Goal: Task Accomplishment & Management: Manage account settings

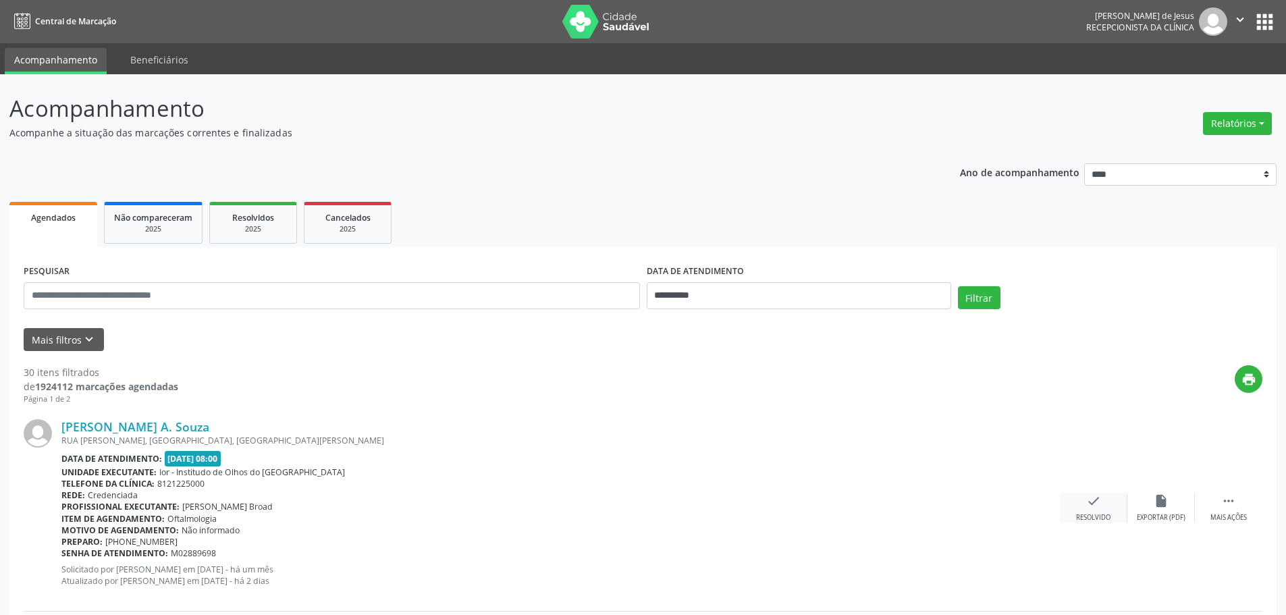
click at [1091, 504] on icon "check" at bounding box center [1093, 500] width 15 height 15
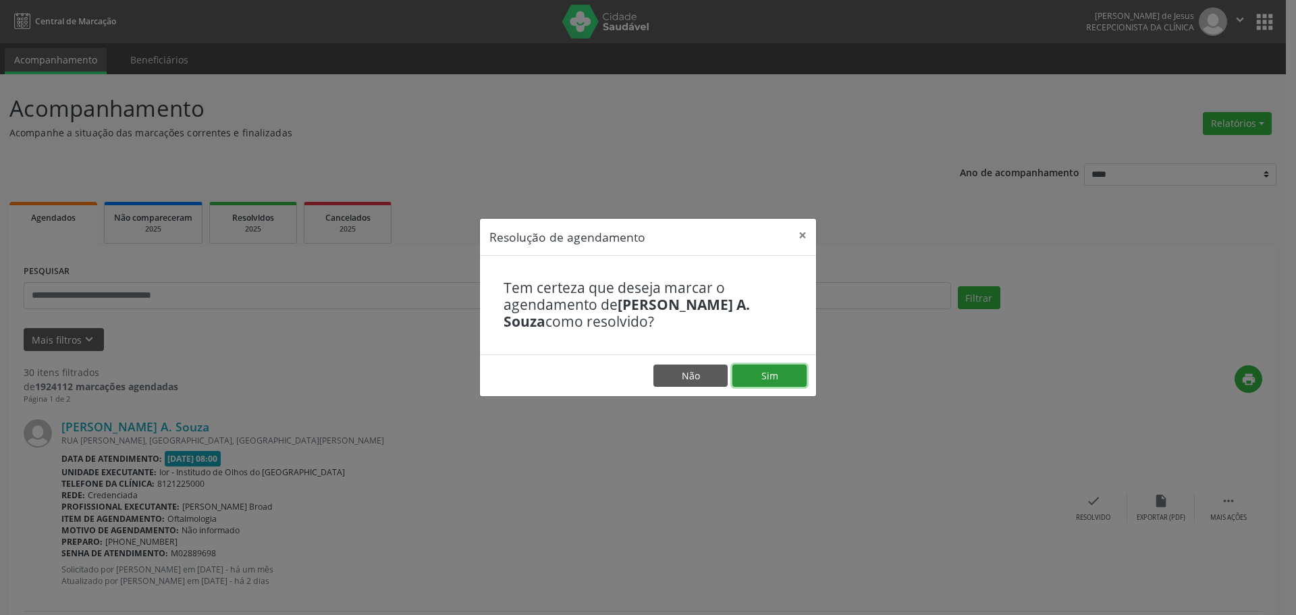
click at [774, 377] on button "Sim" at bounding box center [769, 375] width 74 height 23
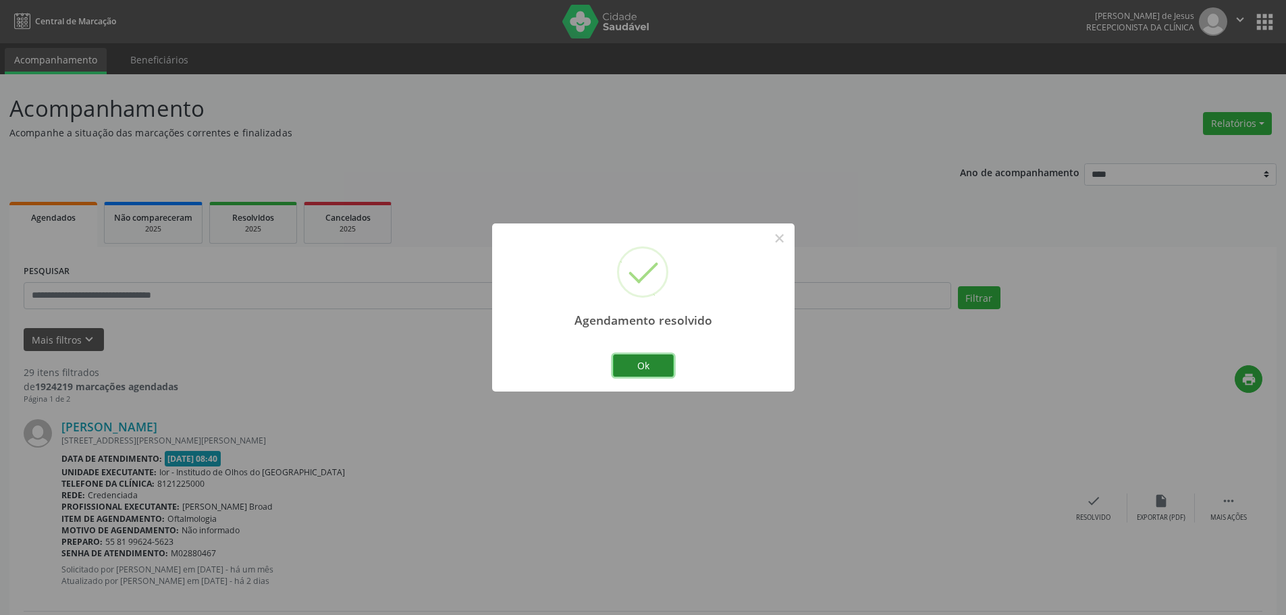
click at [653, 357] on button "Ok" at bounding box center [643, 365] width 61 height 23
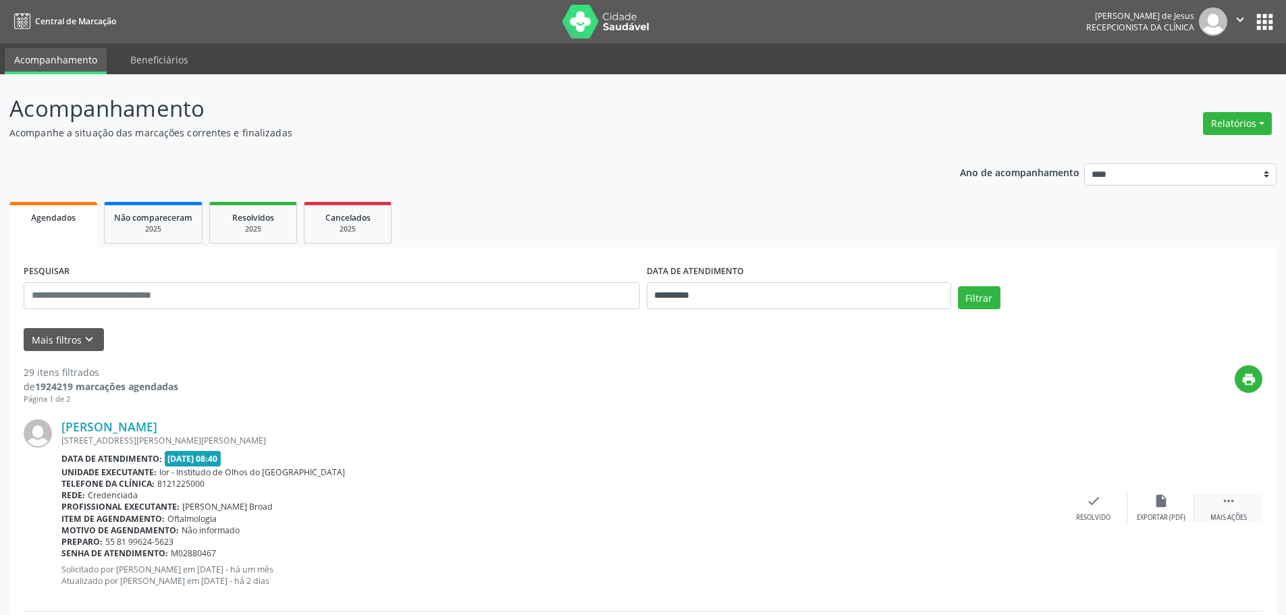
drag, startPoint x: 1243, startPoint y: 509, endPoint x: 1228, endPoint y: 510, distance: 15.5
click at [1241, 510] on div " Mais ações" at bounding box center [1228, 507] width 67 height 29
click at [1150, 506] on div "alarm_off Não compareceu" at bounding box center [1160, 507] width 67 height 29
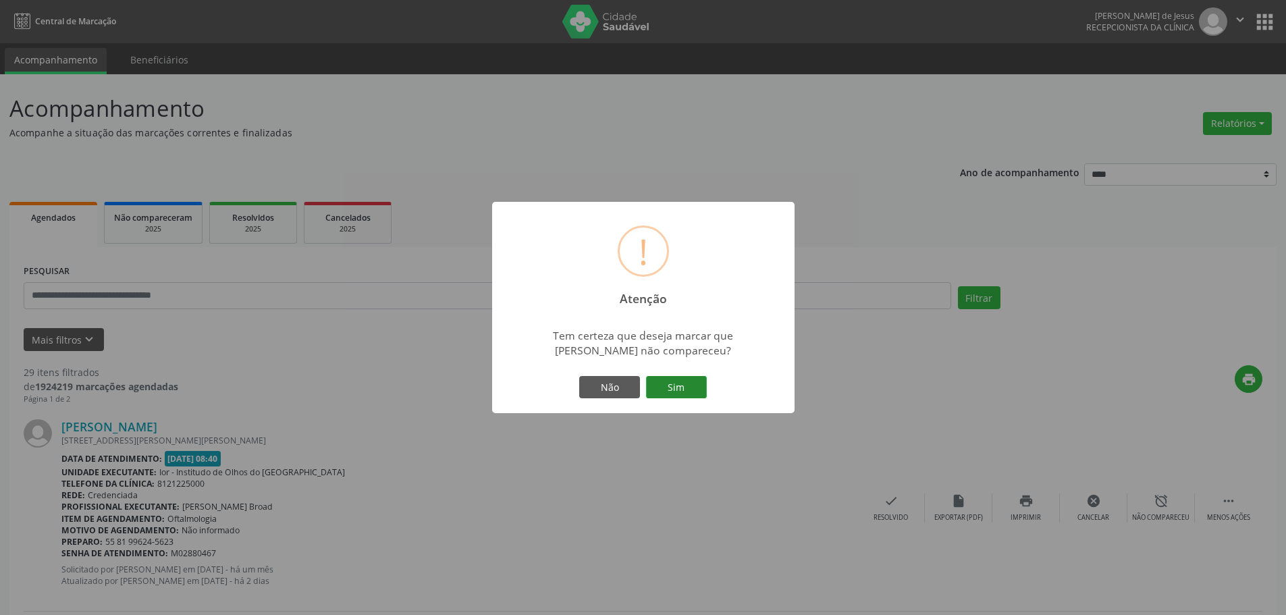
click at [671, 384] on button "Sim" at bounding box center [676, 387] width 61 height 23
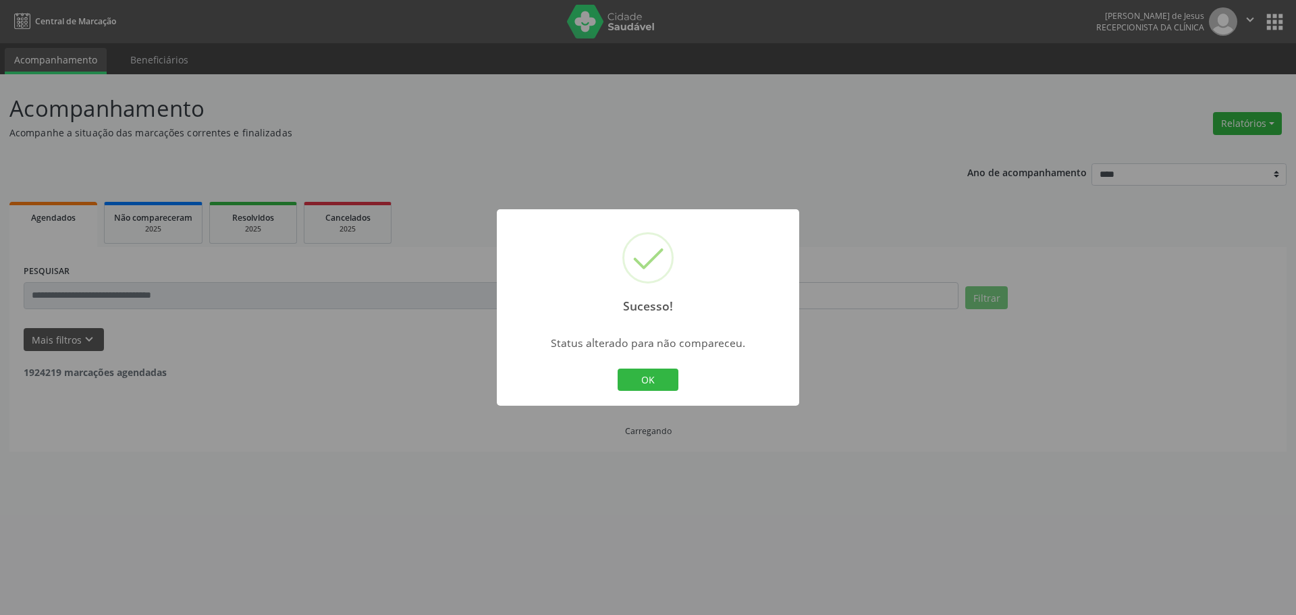
click at [623, 369] on button "OK" at bounding box center [648, 380] width 61 height 23
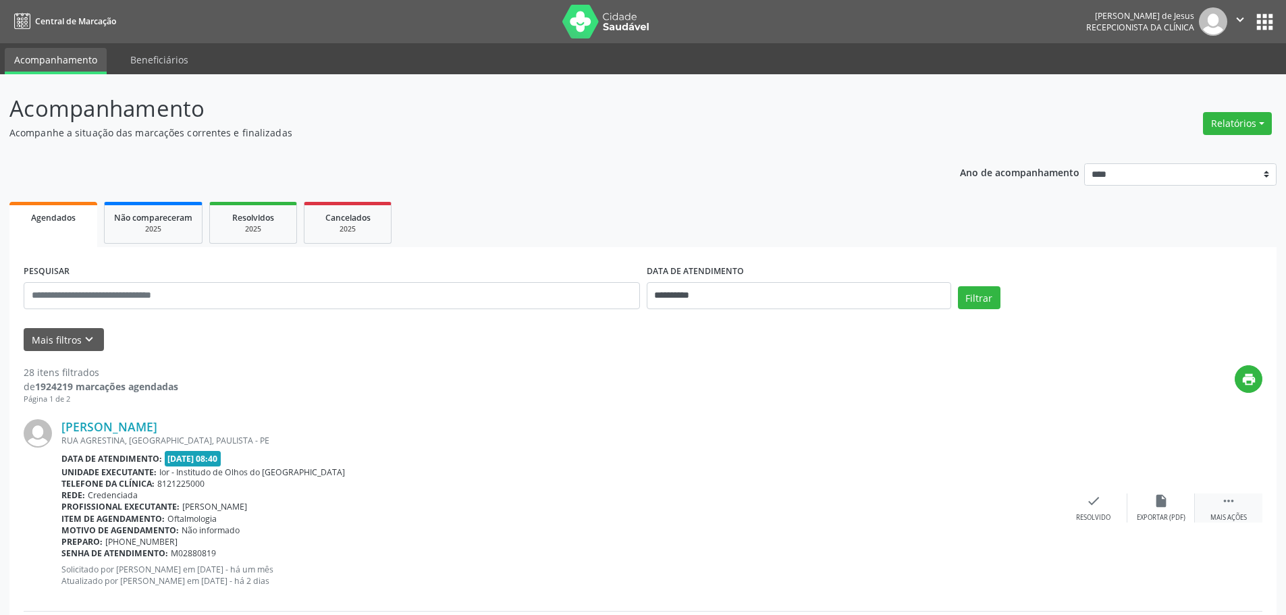
click at [1218, 503] on div " Mais ações" at bounding box center [1228, 507] width 67 height 29
click at [1166, 506] on div "alarm_off Não compareceu" at bounding box center [1160, 507] width 67 height 29
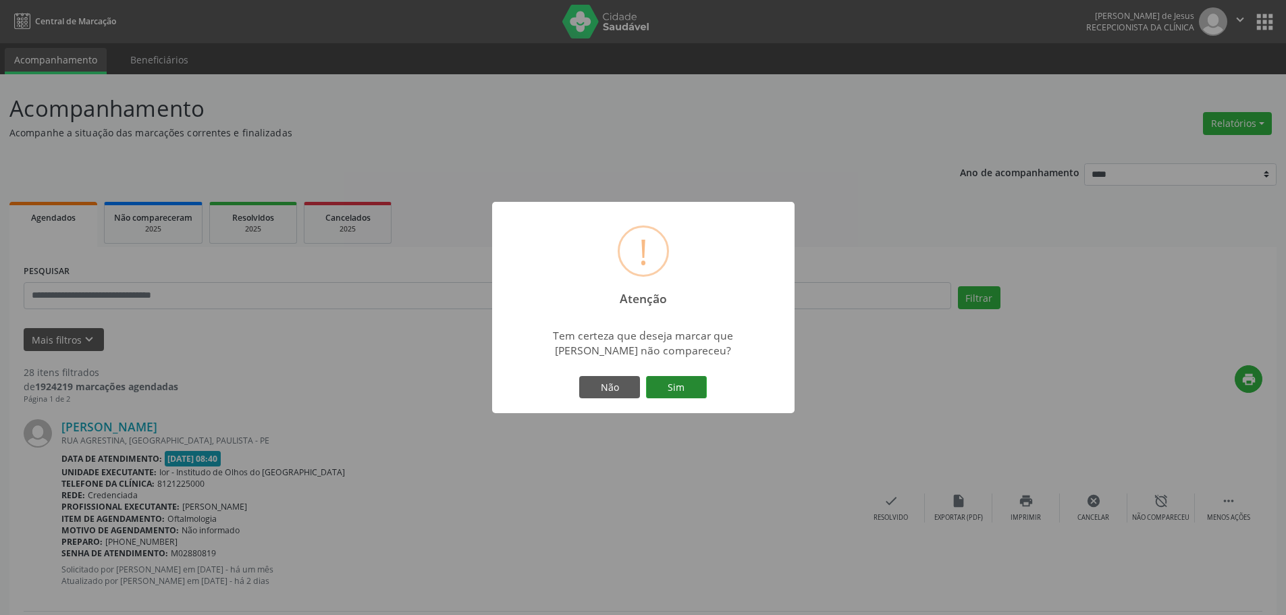
click at [667, 384] on button "Sim" at bounding box center [676, 387] width 61 height 23
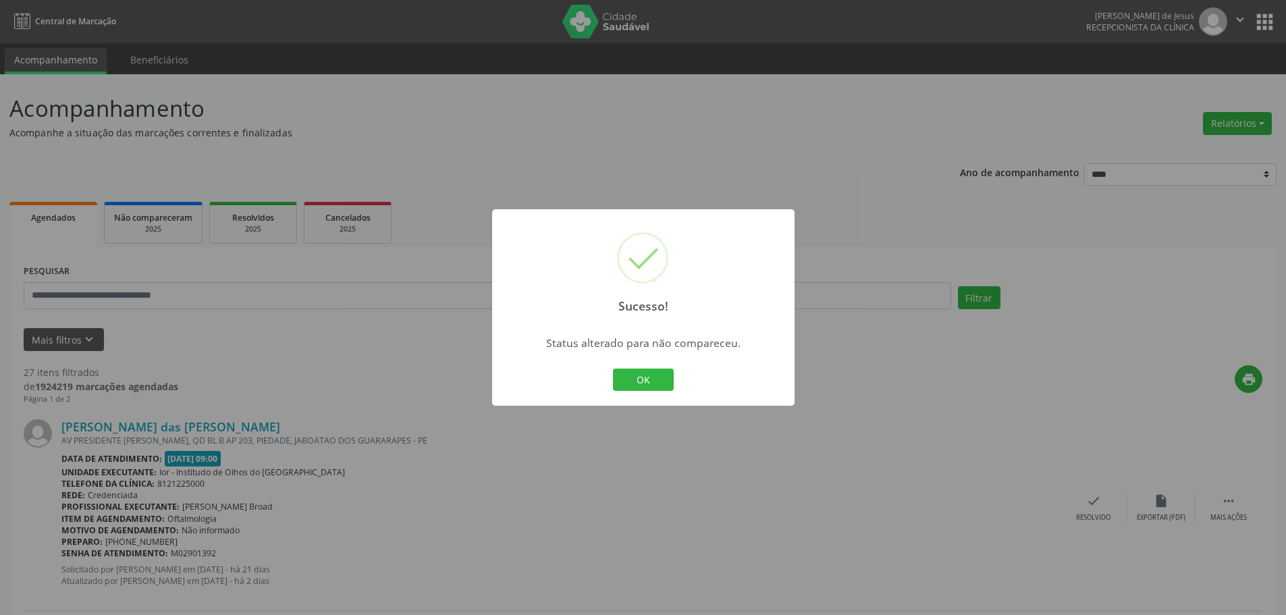
click at [645, 369] on button "OK" at bounding box center [643, 380] width 61 height 23
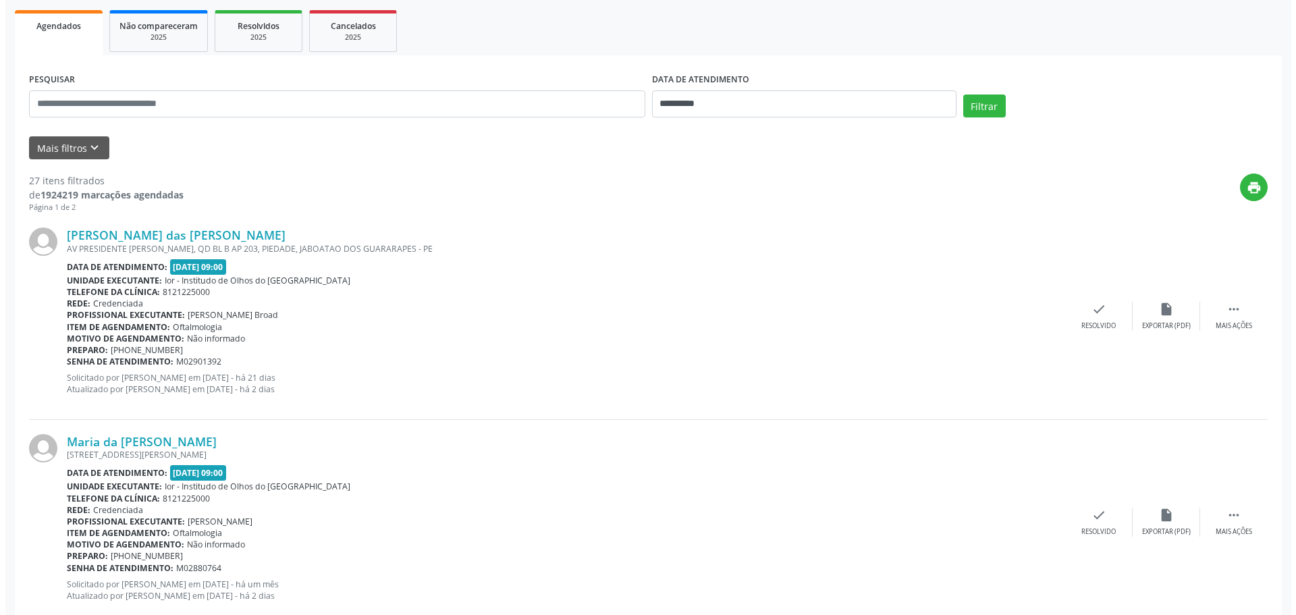
scroll to position [202, 0]
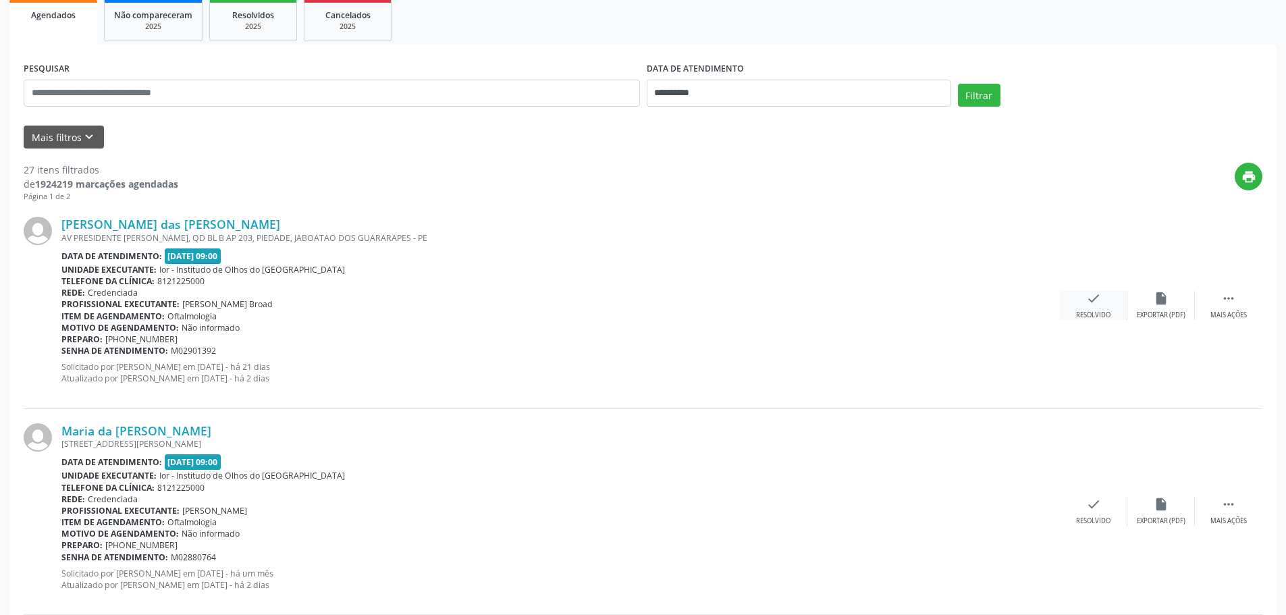
click at [1100, 299] on icon "check" at bounding box center [1093, 298] width 15 height 15
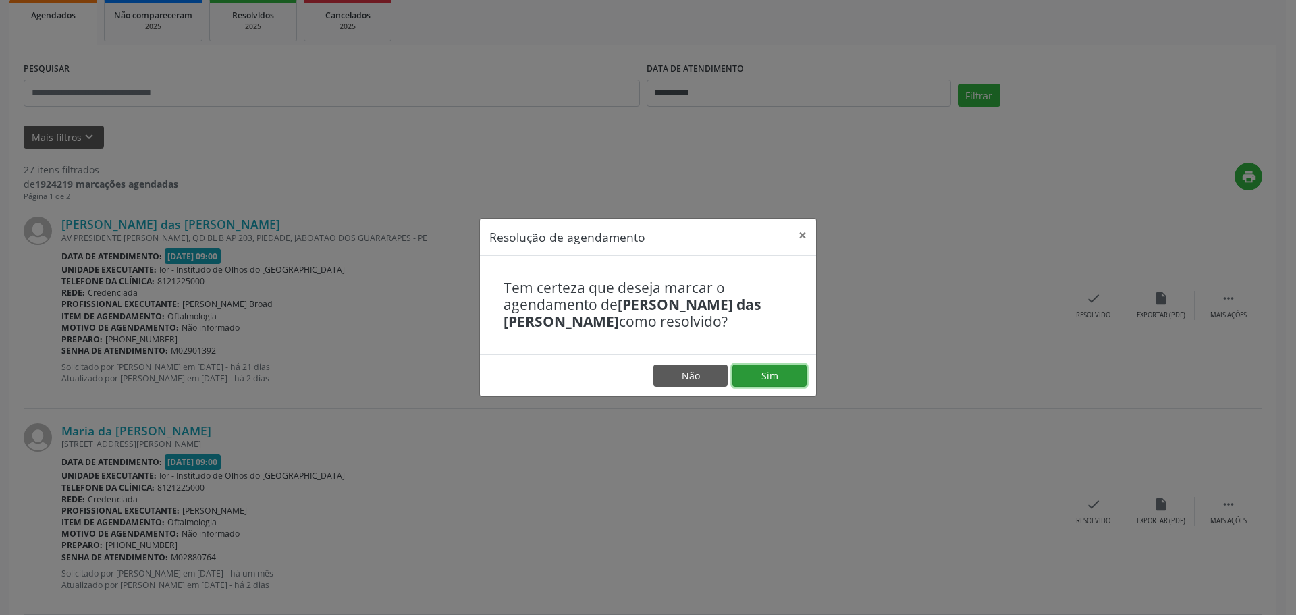
click at [759, 371] on button "Sim" at bounding box center [769, 375] width 74 height 23
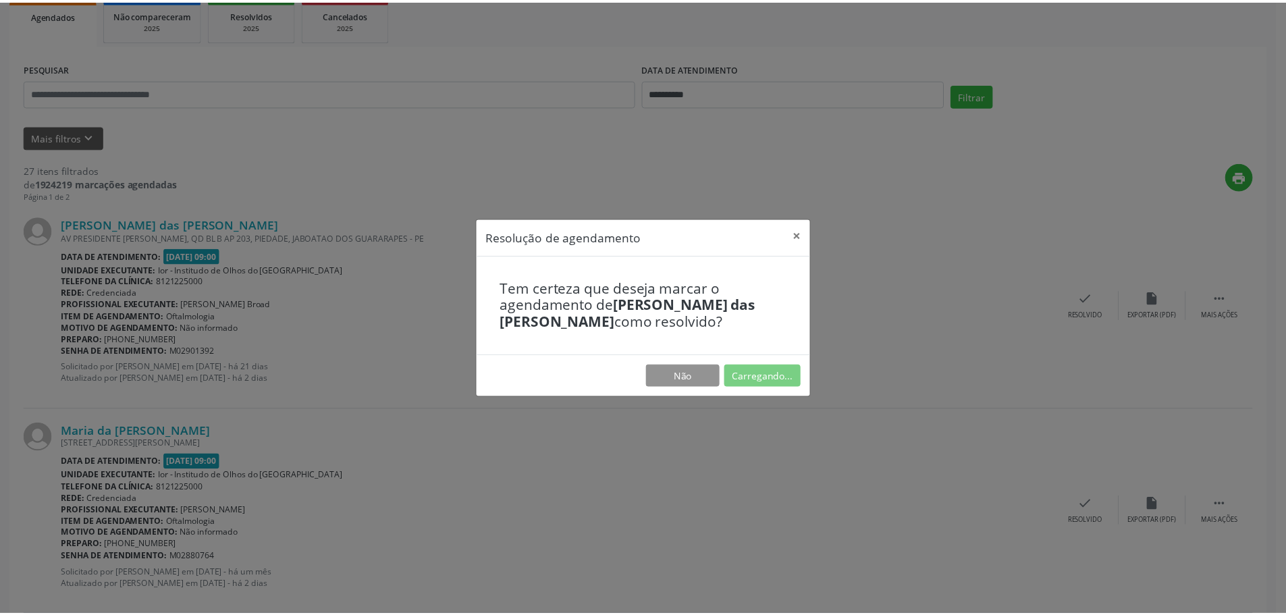
scroll to position [0, 0]
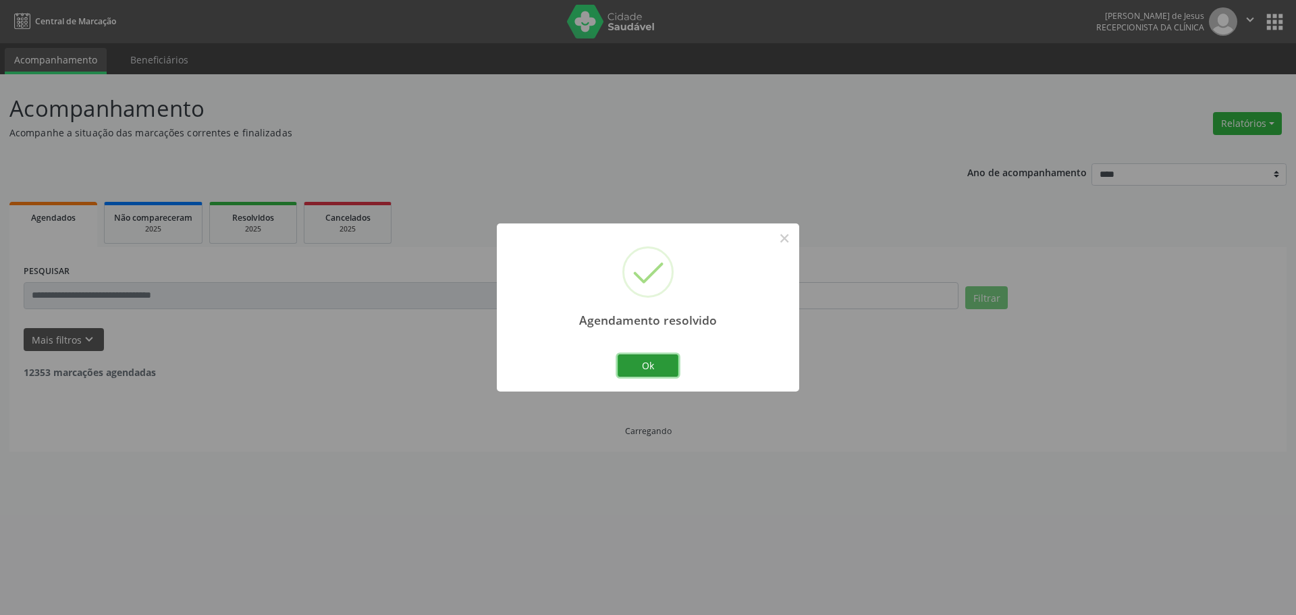
drag, startPoint x: 662, startPoint y: 360, endPoint x: 655, endPoint y: 358, distance: 6.9
click at [661, 359] on button "Ok" at bounding box center [648, 365] width 61 height 23
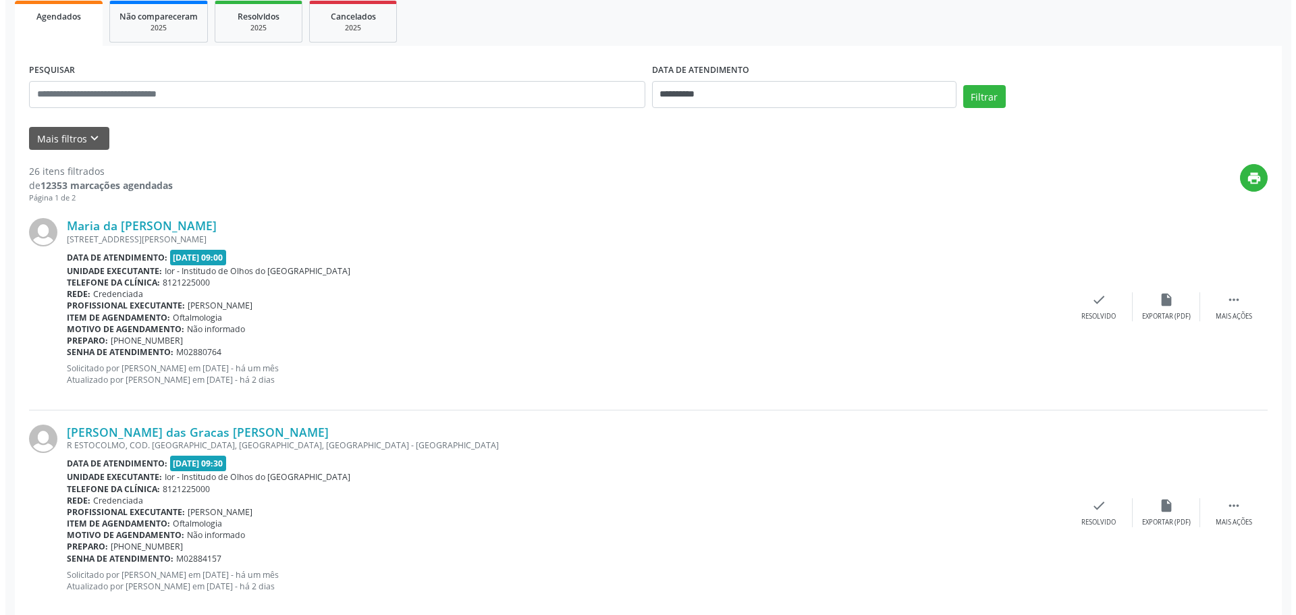
scroll to position [202, 0]
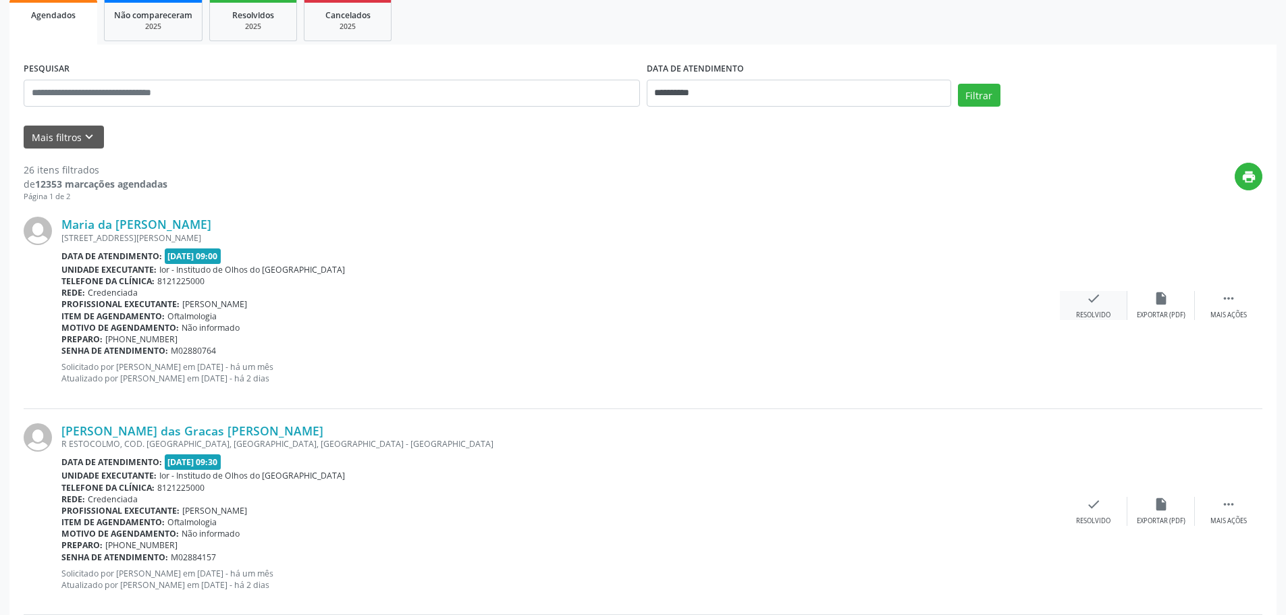
click at [1100, 303] on div "check Resolvido" at bounding box center [1093, 305] width 67 height 29
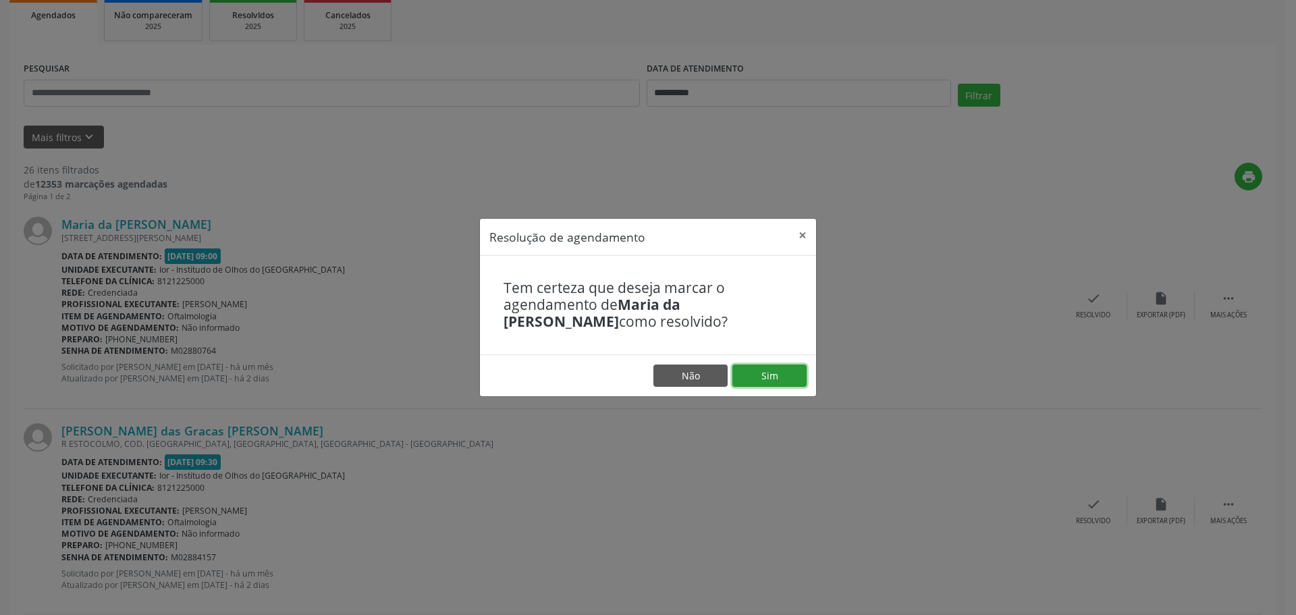
drag, startPoint x: 783, startPoint y: 371, endPoint x: 642, endPoint y: 200, distance: 222.0
click at [782, 371] on button "Sim" at bounding box center [769, 375] width 74 height 23
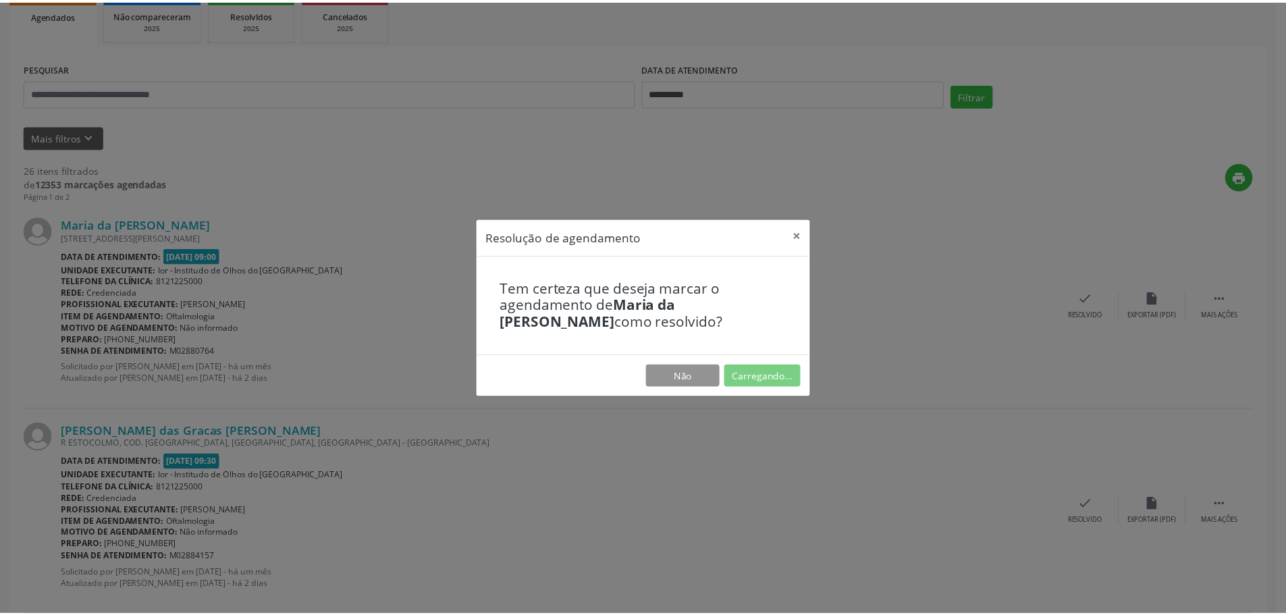
scroll to position [0, 0]
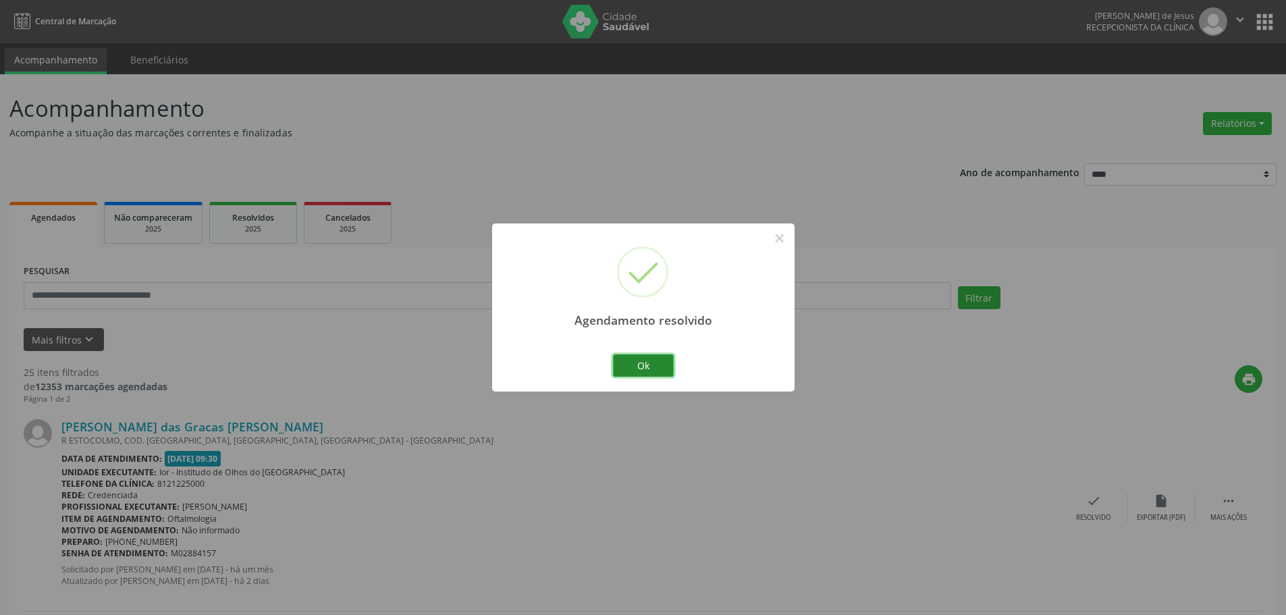
click at [663, 371] on button "Ok" at bounding box center [643, 365] width 61 height 23
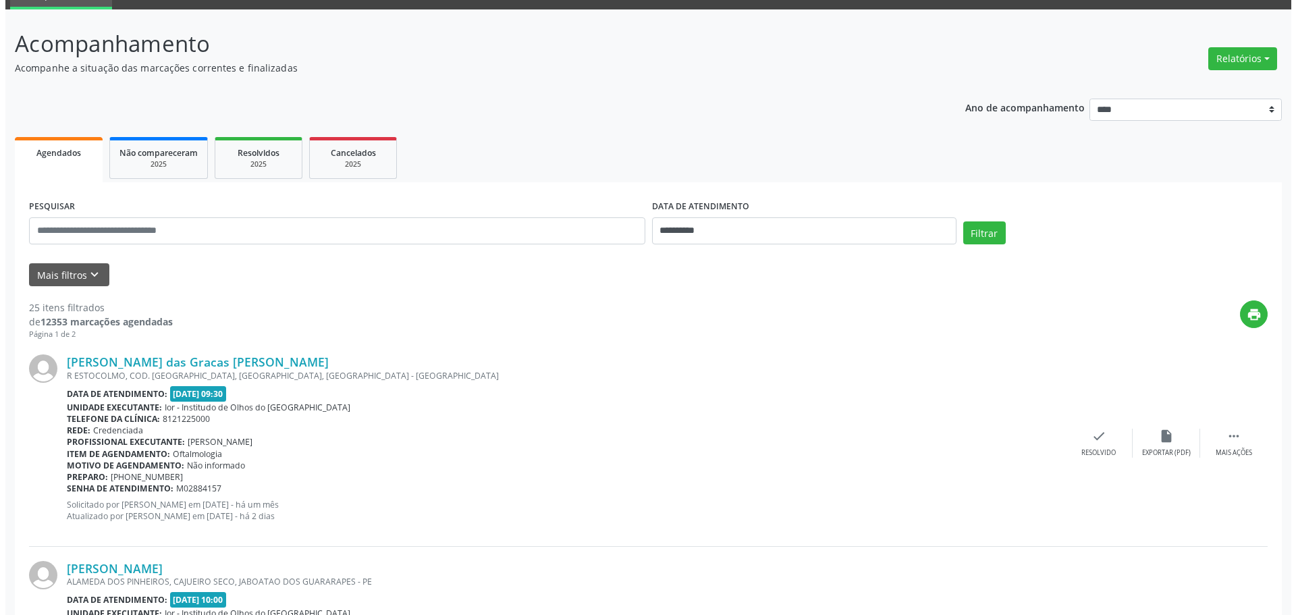
scroll to position [67, 0]
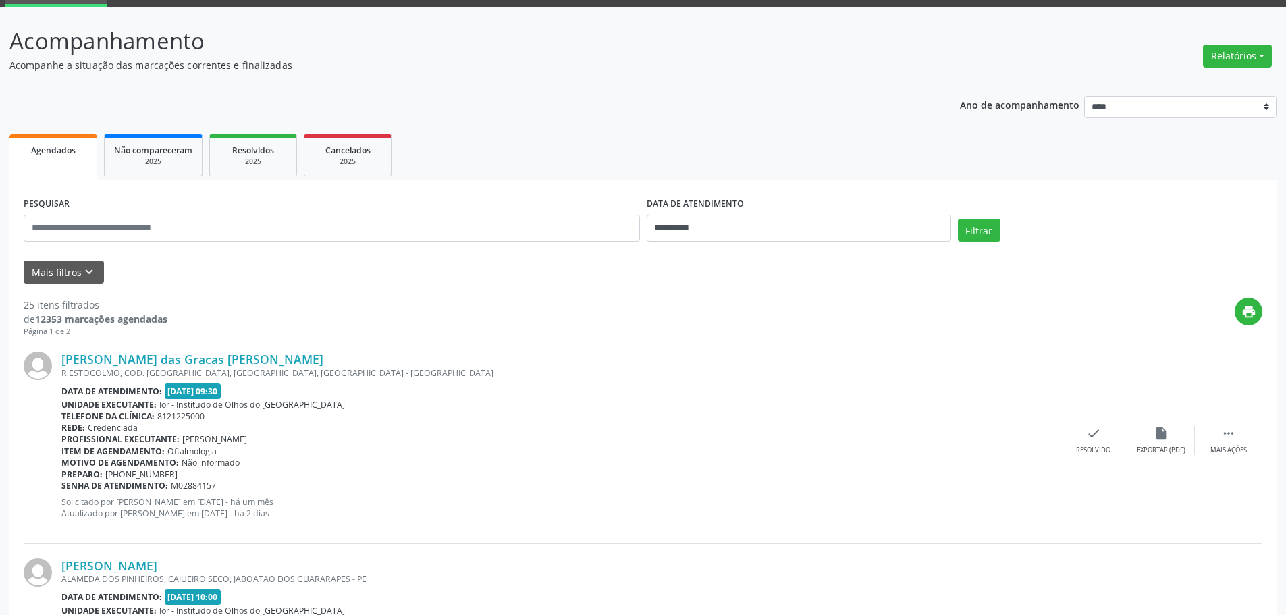
drag, startPoint x: 281, startPoint y: 355, endPoint x: 66, endPoint y: 334, distance: 216.3
click at [143, 342] on div "[PERSON_NAME] das Gracas [PERSON_NAME] R ESTOCOLMO, COD. [GEOGRAPHIC_DATA], [GE…" at bounding box center [643, 440] width 1239 height 206
click at [115, 332] on div "Página 1 de 2" at bounding box center [96, 331] width 144 height 11
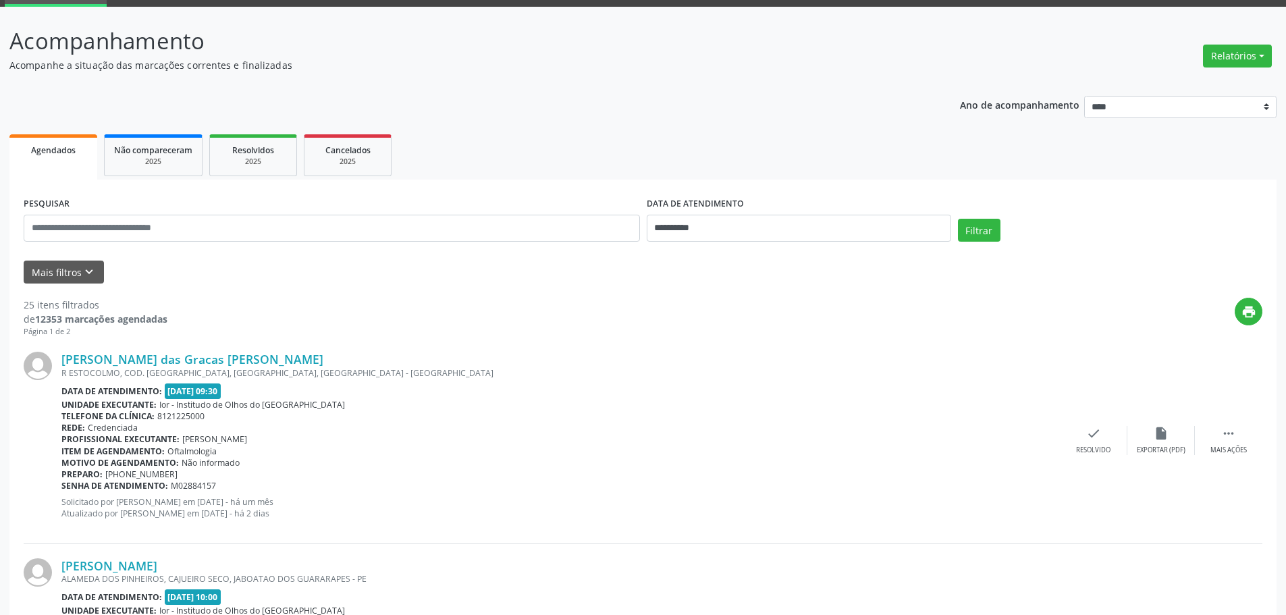
click at [311, 313] on div "print" at bounding box center [714, 318] width 1095 height 40
drag, startPoint x: 276, startPoint y: 354, endPoint x: 97, endPoint y: 342, distance: 180.0
click at [67, 353] on div "[PERSON_NAME] das Gracas [PERSON_NAME]" at bounding box center [560, 359] width 998 height 15
copy link "[PERSON_NAME] das Gracas [PERSON_NAME]"
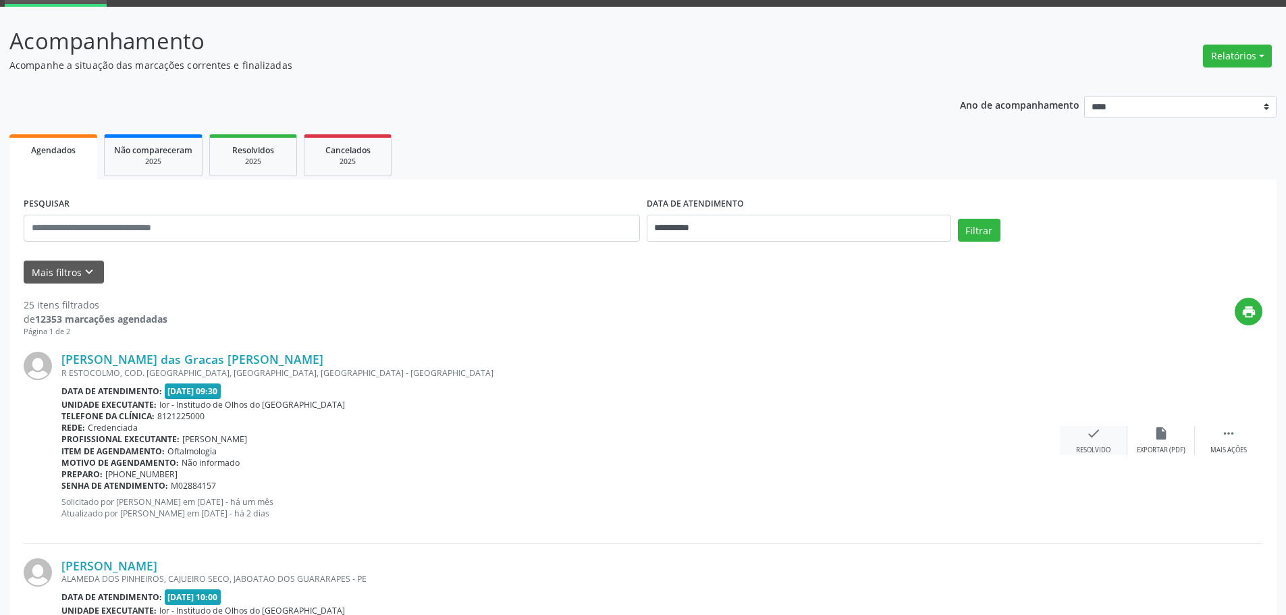
click at [1093, 437] on icon "check" at bounding box center [1093, 433] width 15 height 15
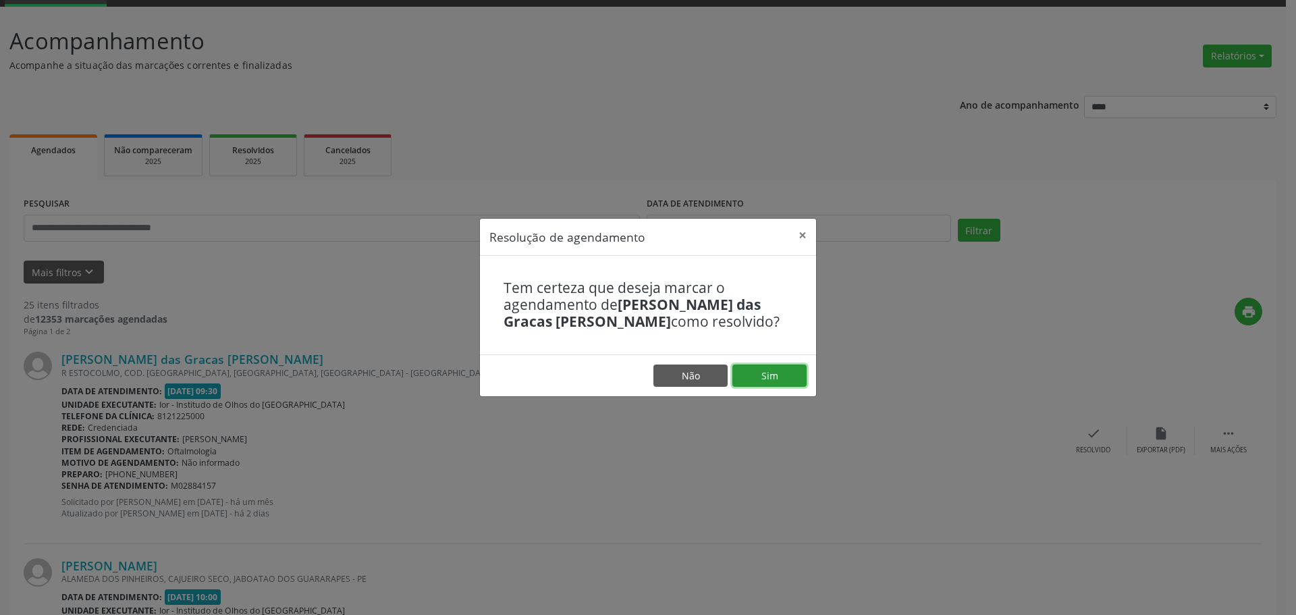
click at [753, 369] on button "Sim" at bounding box center [769, 375] width 74 height 23
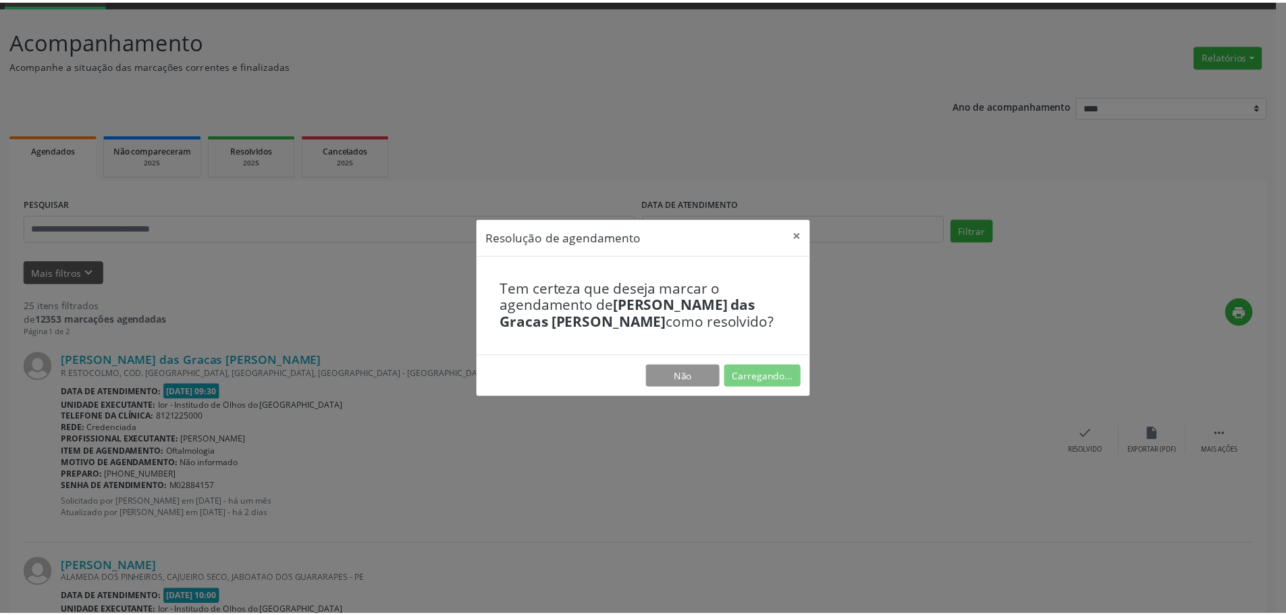
scroll to position [0, 0]
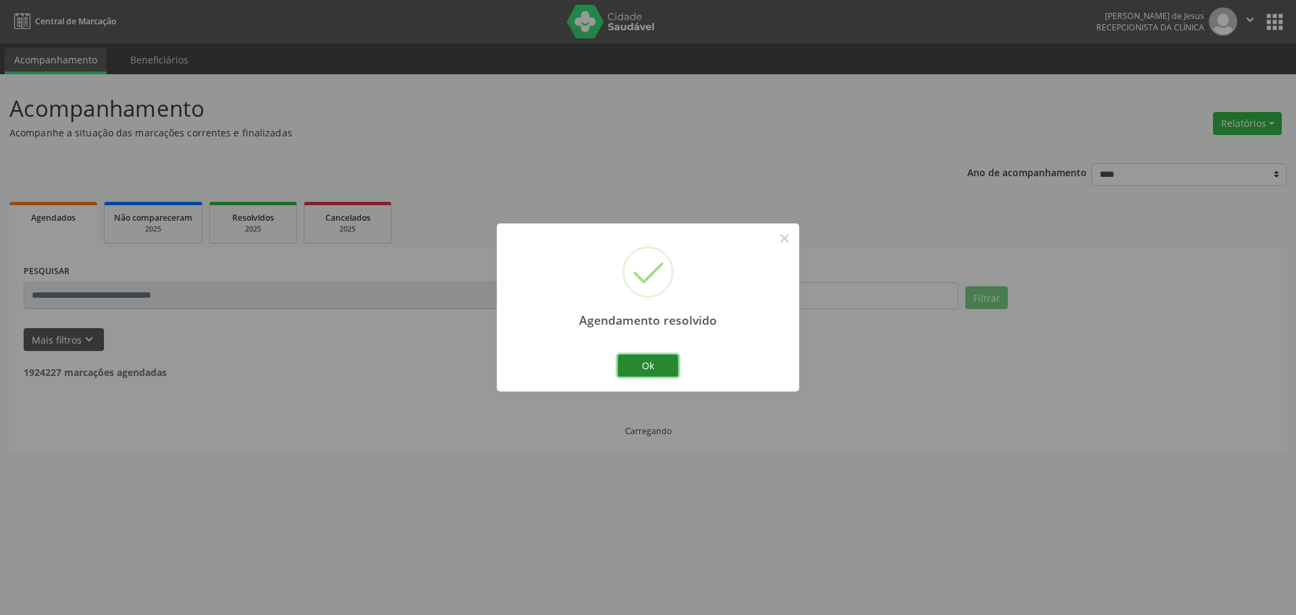
click at [628, 358] on button "Ok" at bounding box center [648, 365] width 61 height 23
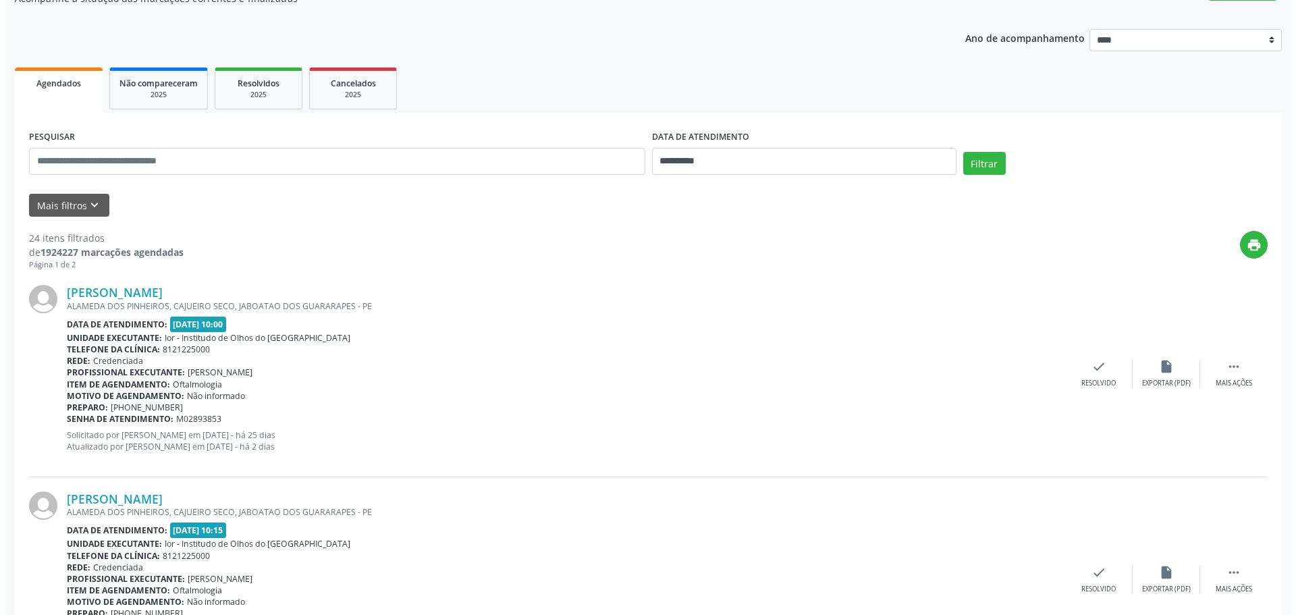
scroll to position [135, 0]
click at [1089, 366] on icon "check" at bounding box center [1093, 365] width 15 height 15
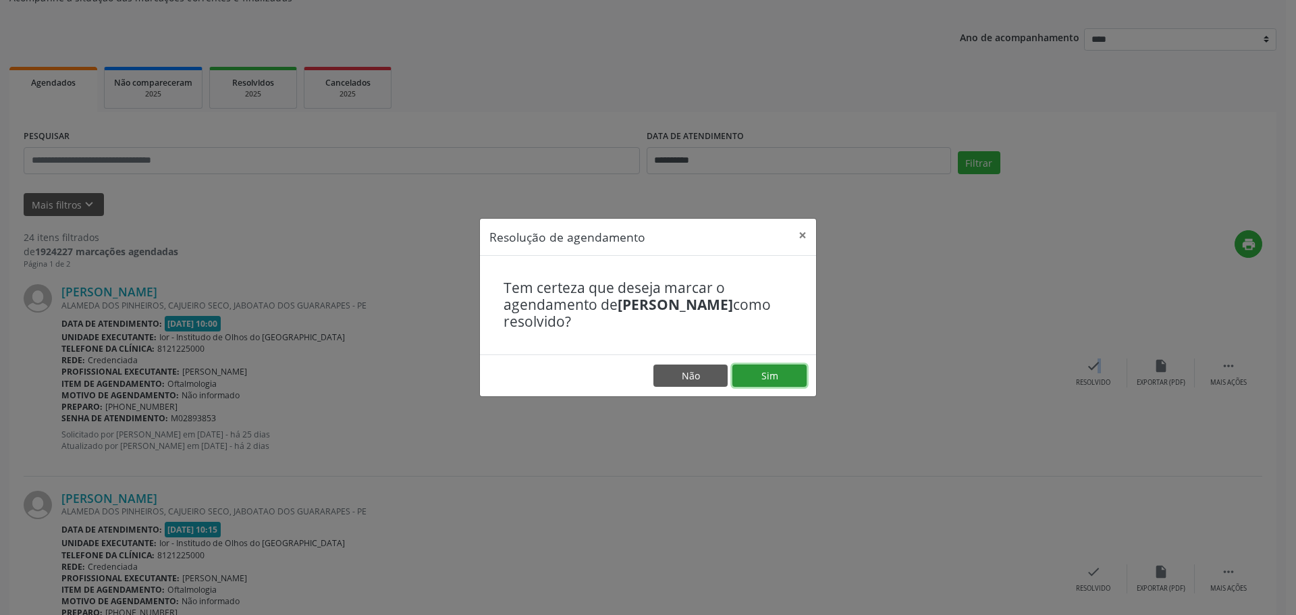
click at [759, 374] on button "Sim" at bounding box center [769, 375] width 74 height 23
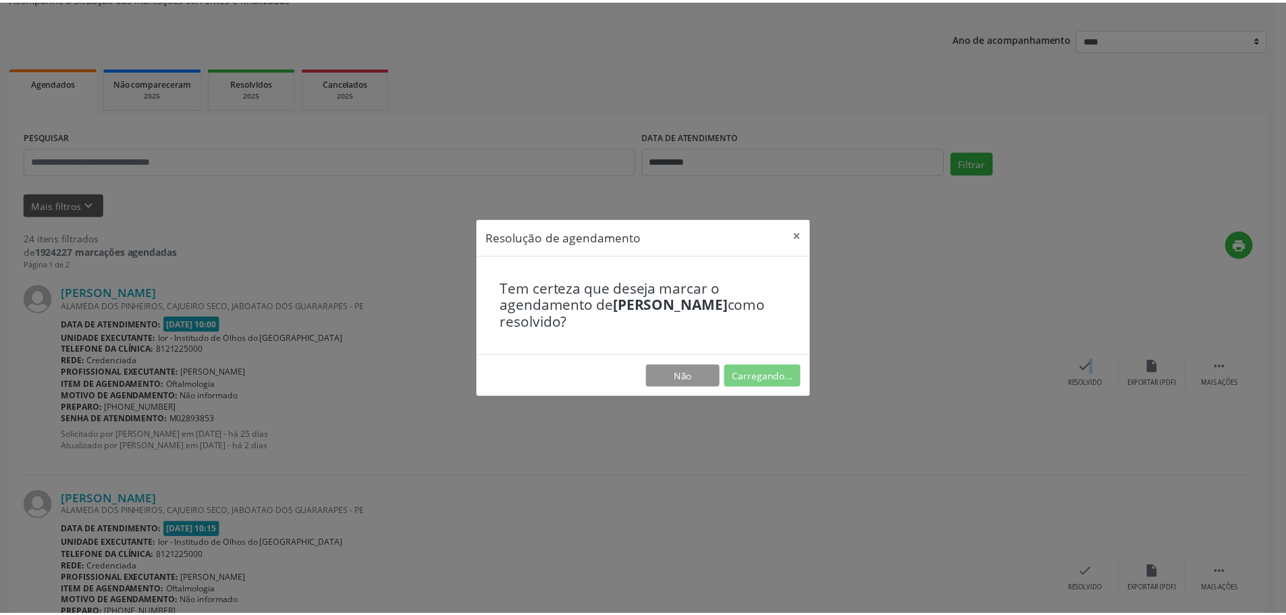
scroll to position [0, 0]
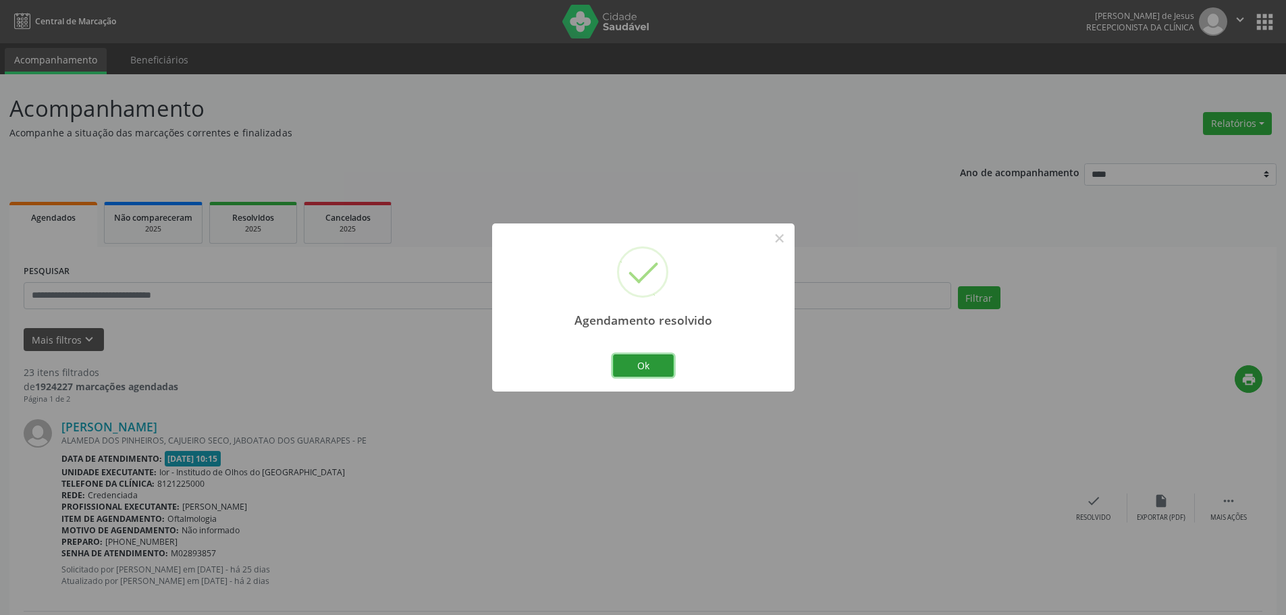
click at [639, 366] on button "Ok" at bounding box center [643, 365] width 61 height 23
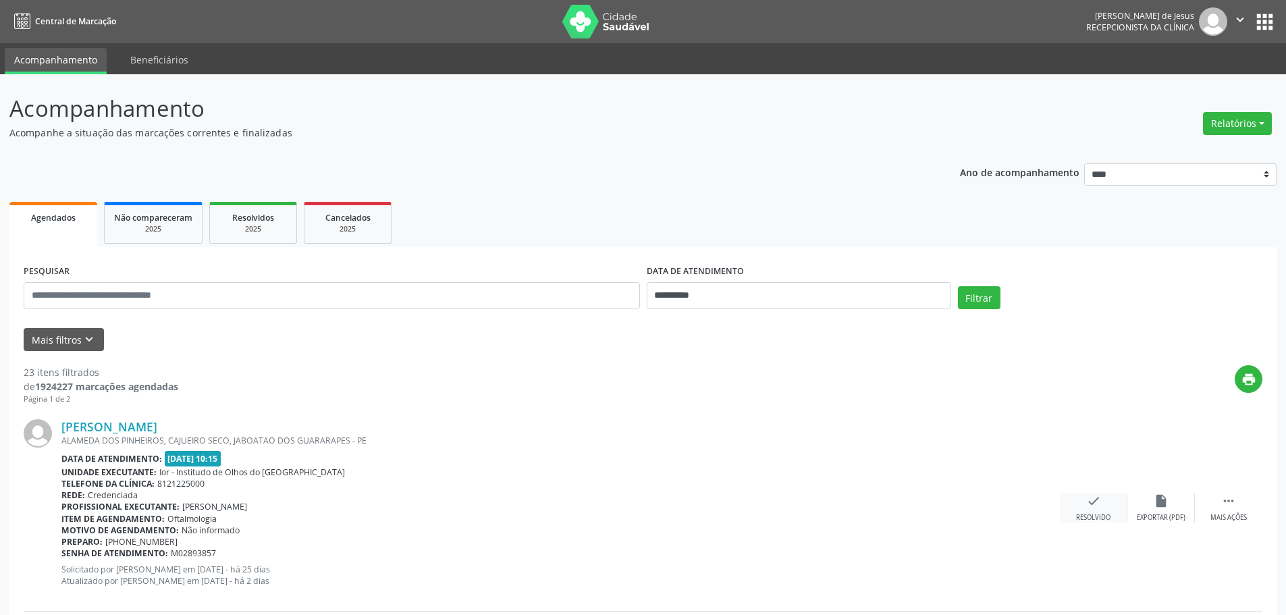
click at [1081, 499] on div "check Resolvido" at bounding box center [1093, 507] width 67 height 29
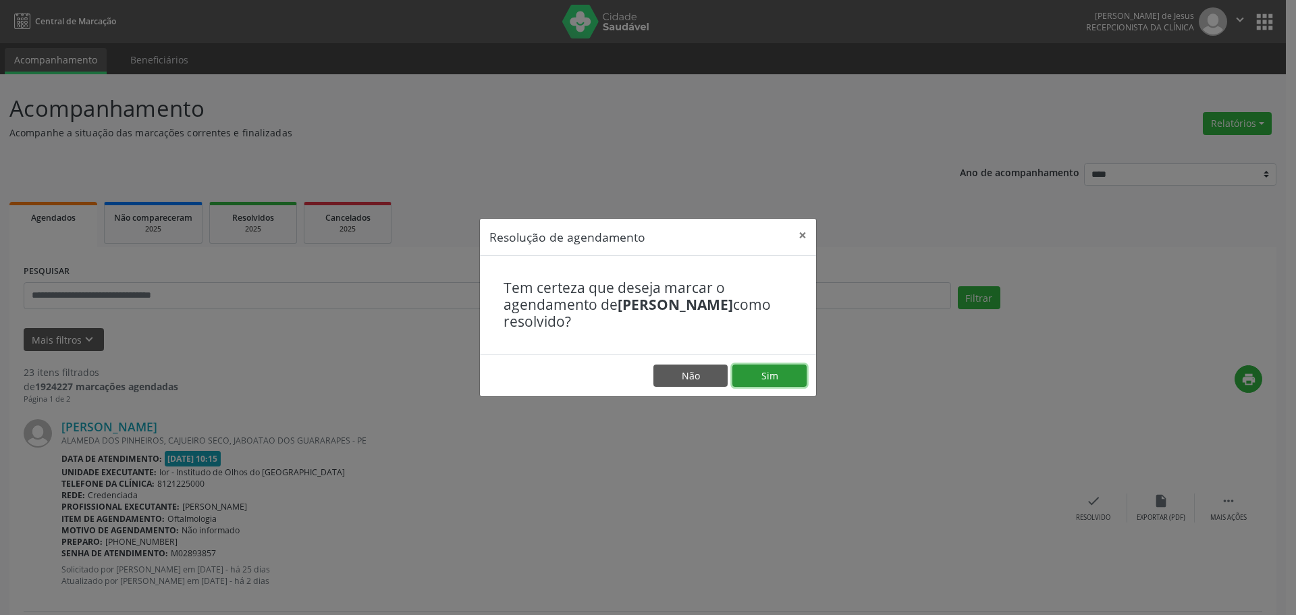
click at [784, 378] on button "Sim" at bounding box center [769, 375] width 74 height 23
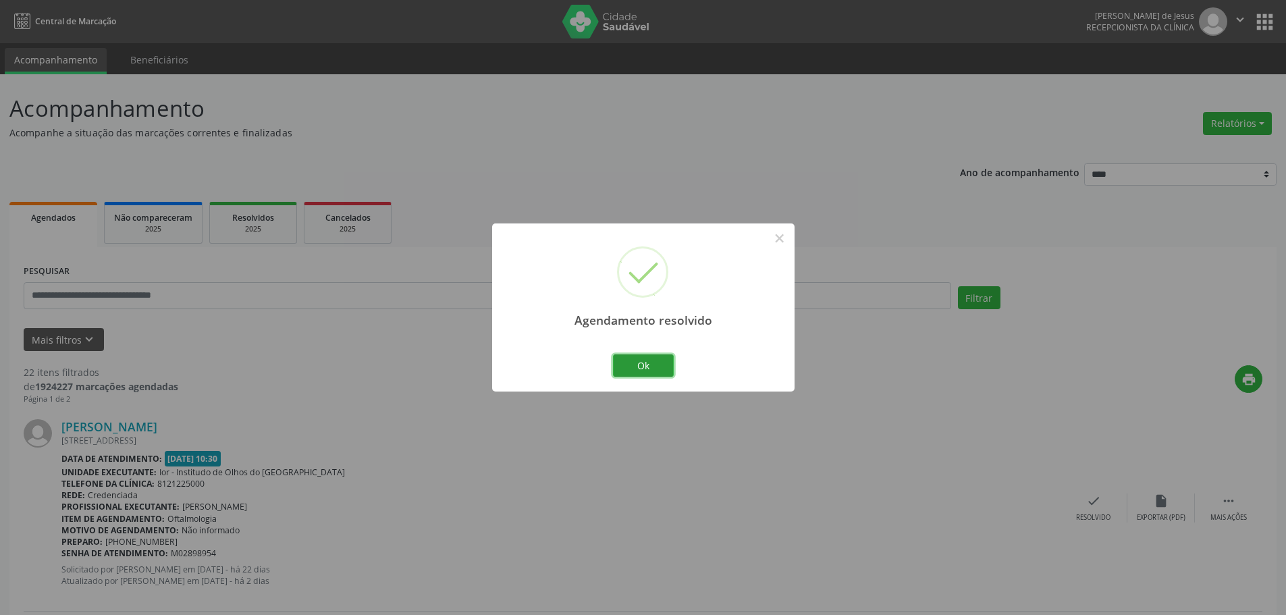
drag, startPoint x: 649, startPoint y: 362, endPoint x: 643, endPoint y: 366, distance: 7.2
click at [648, 362] on button "Ok" at bounding box center [643, 365] width 61 height 23
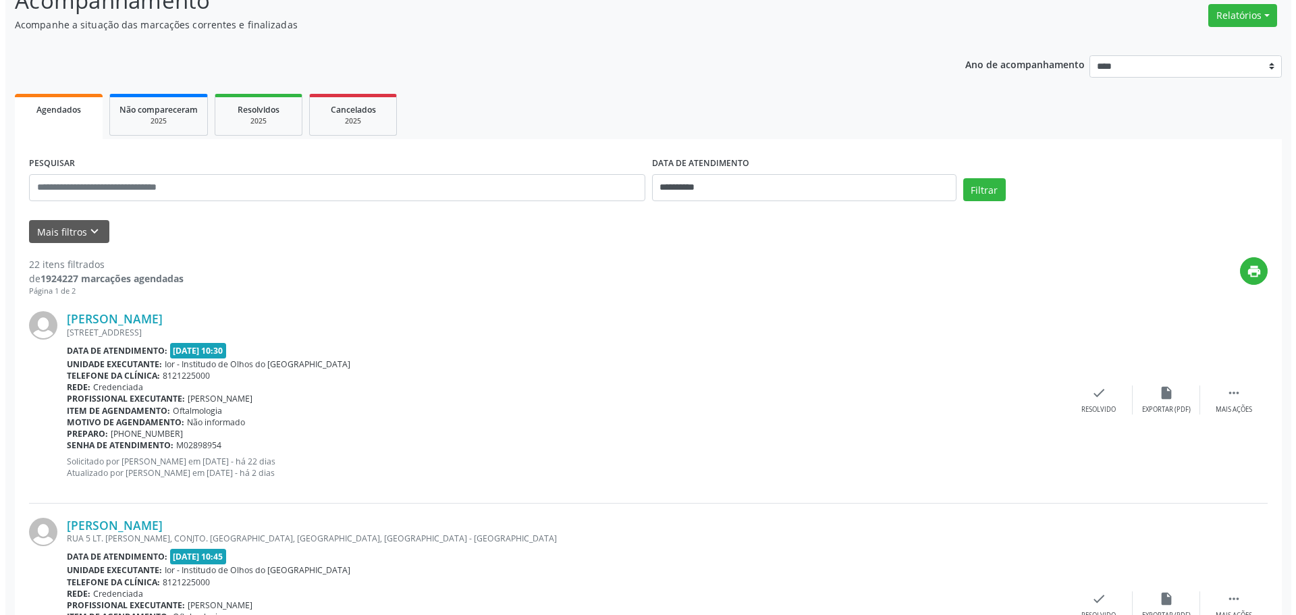
scroll to position [270, 0]
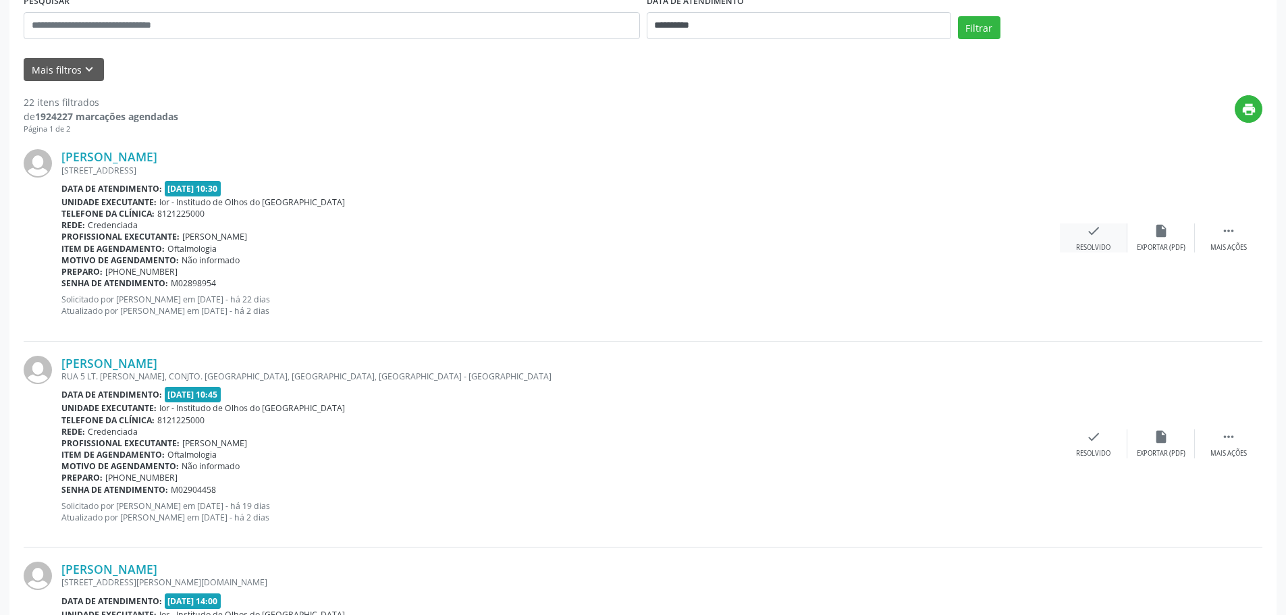
click at [1089, 223] on icon "check" at bounding box center [1093, 230] width 15 height 15
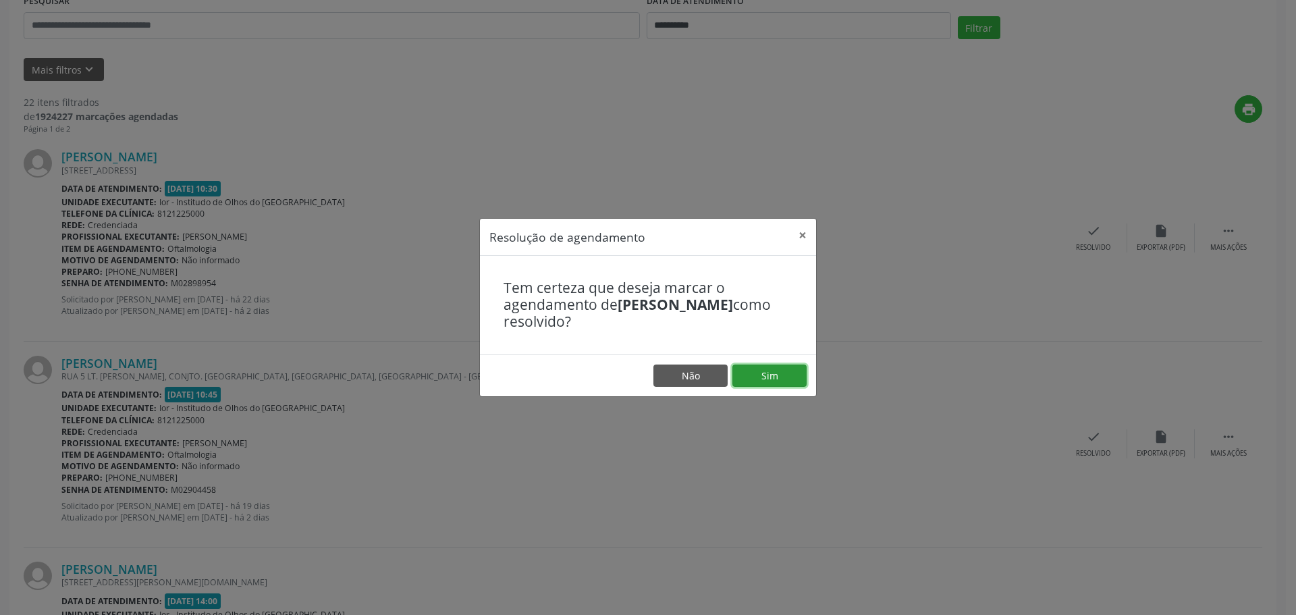
click at [778, 375] on button "Sim" at bounding box center [769, 375] width 74 height 23
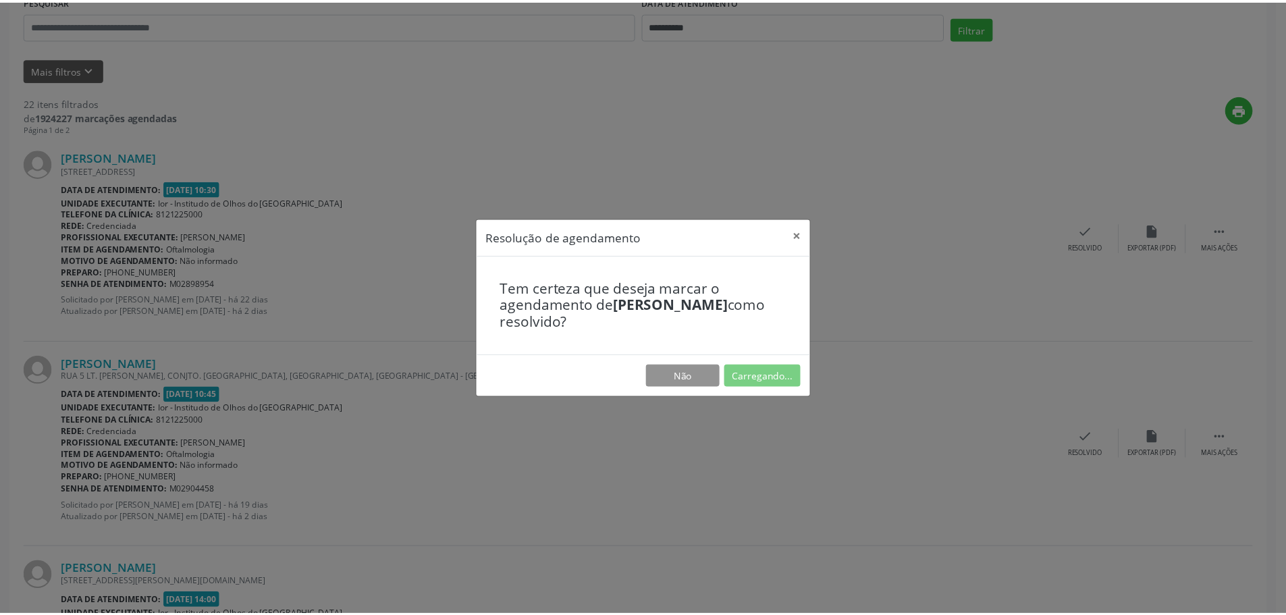
scroll to position [0, 0]
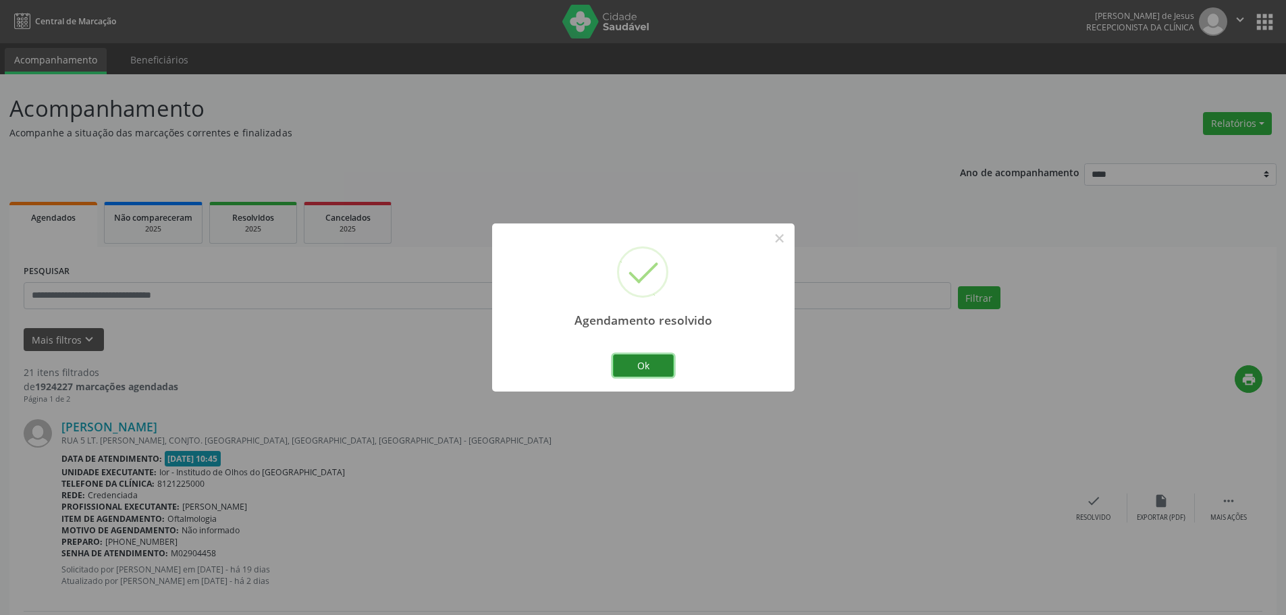
click at [643, 365] on button "Ok" at bounding box center [643, 365] width 61 height 23
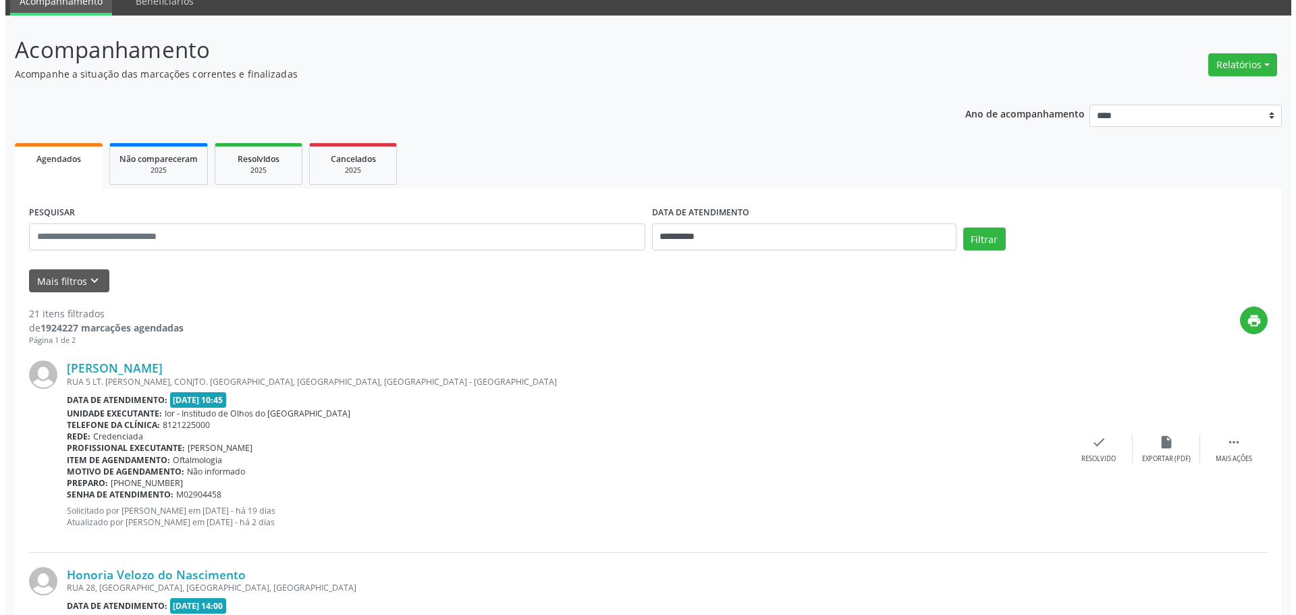
scroll to position [135, 0]
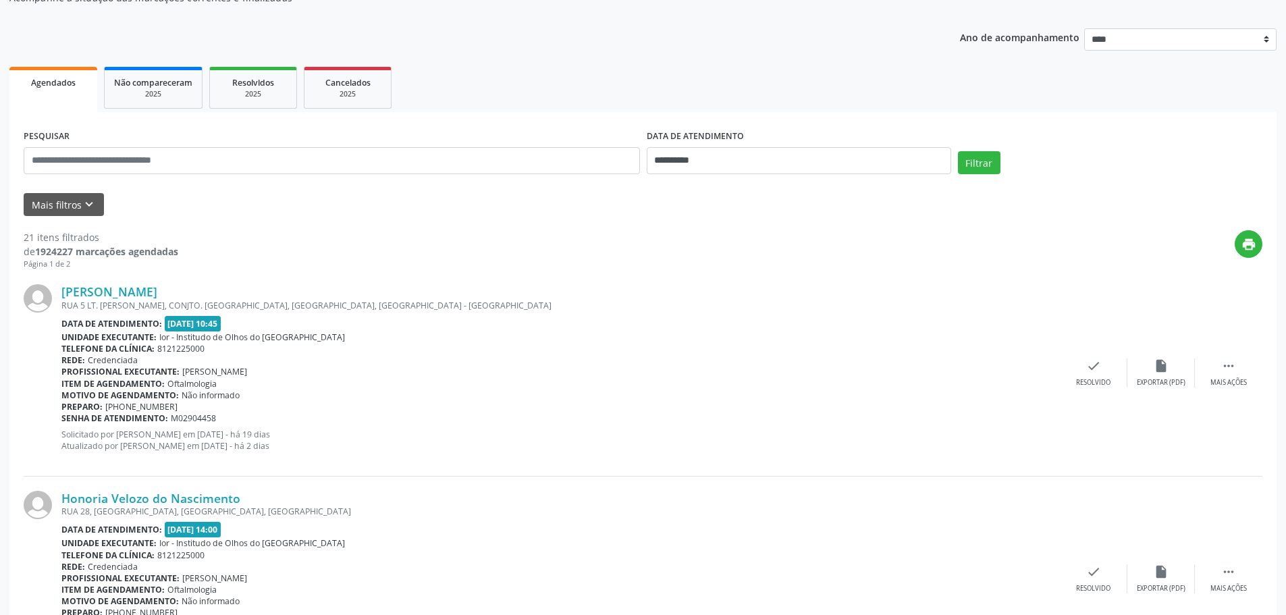
drag, startPoint x: 59, startPoint y: 279, endPoint x: 222, endPoint y: 272, distance: 162.8
click at [209, 283] on div "[PERSON_NAME] [GEOGRAPHIC_DATA]. [PERSON_NAME], CONJTO. [GEOGRAPHIC_DATA], [GEO…" at bounding box center [643, 373] width 1239 height 206
click at [223, 269] on div "print" at bounding box center [720, 250] width 1084 height 40
drag, startPoint x: 228, startPoint y: 290, endPoint x: 61, endPoint y: 271, distance: 167.7
click at [61, 271] on div "[PERSON_NAME] [GEOGRAPHIC_DATA]. [PERSON_NAME], CONJTO. [GEOGRAPHIC_DATA], [GEO…" at bounding box center [643, 373] width 1239 height 206
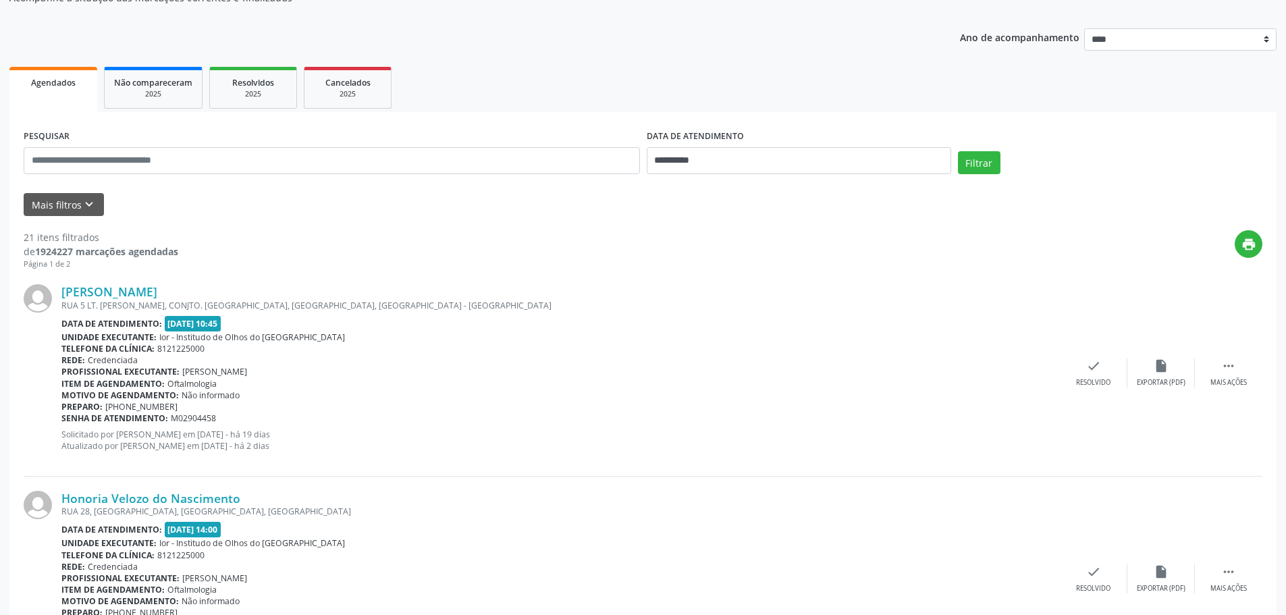
copy link "[PERSON_NAME]"
click at [1098, 370] on icon "check" at bounding box center [1093, 365] width 15 height 15
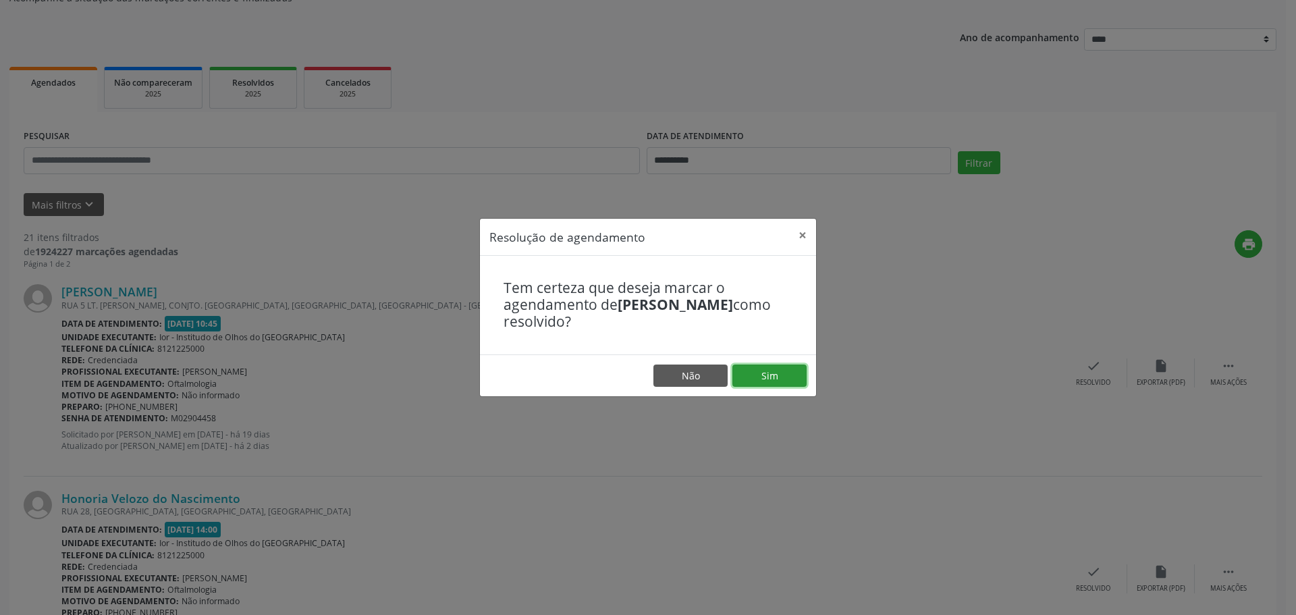
click at [778, 375] on button "Sim" at bounding box center [769, 375] width 74 height 23
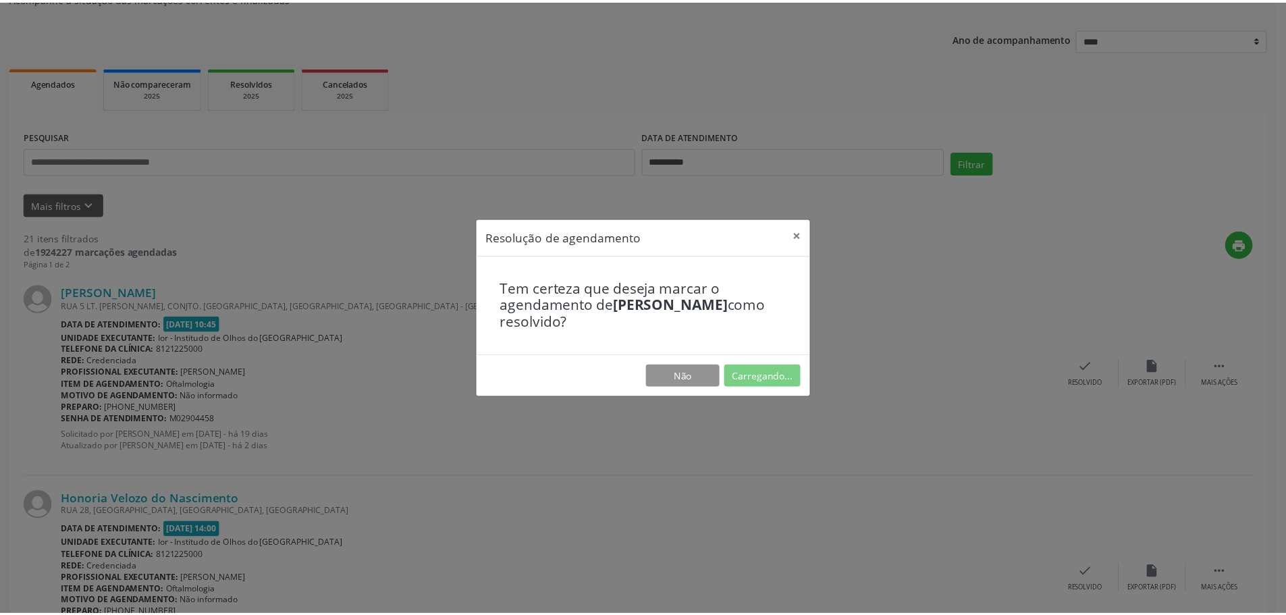
scroll to position [0, 0]
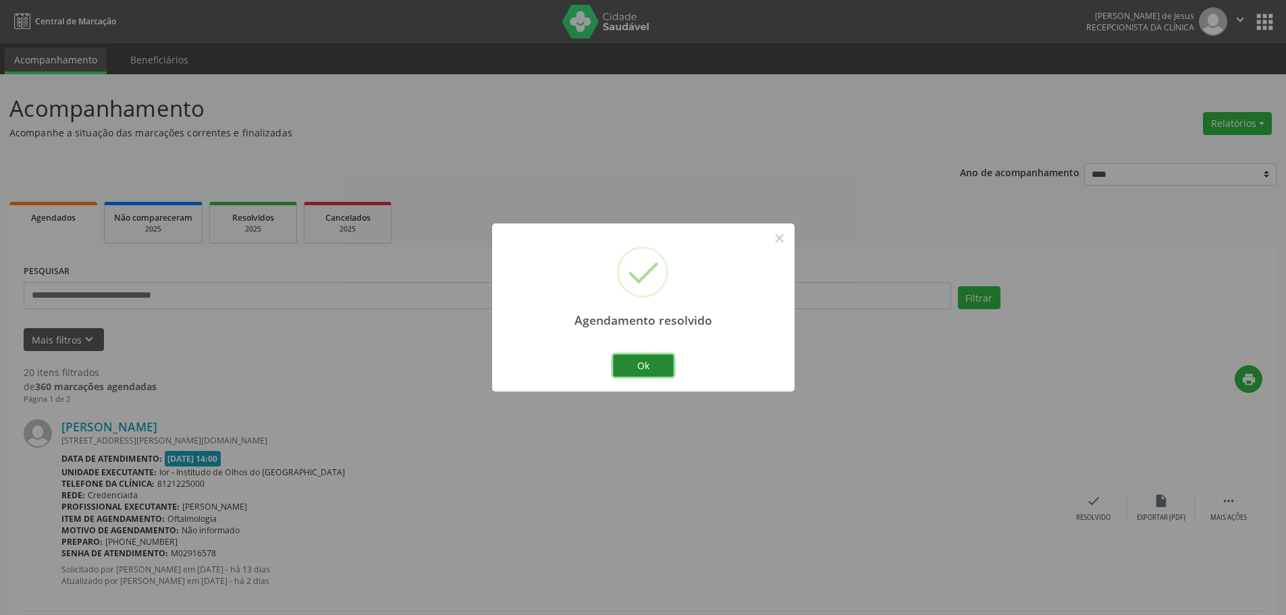
click at [633, 367] on button "Ok" at bounding box center [643, 365] width 61 height 23
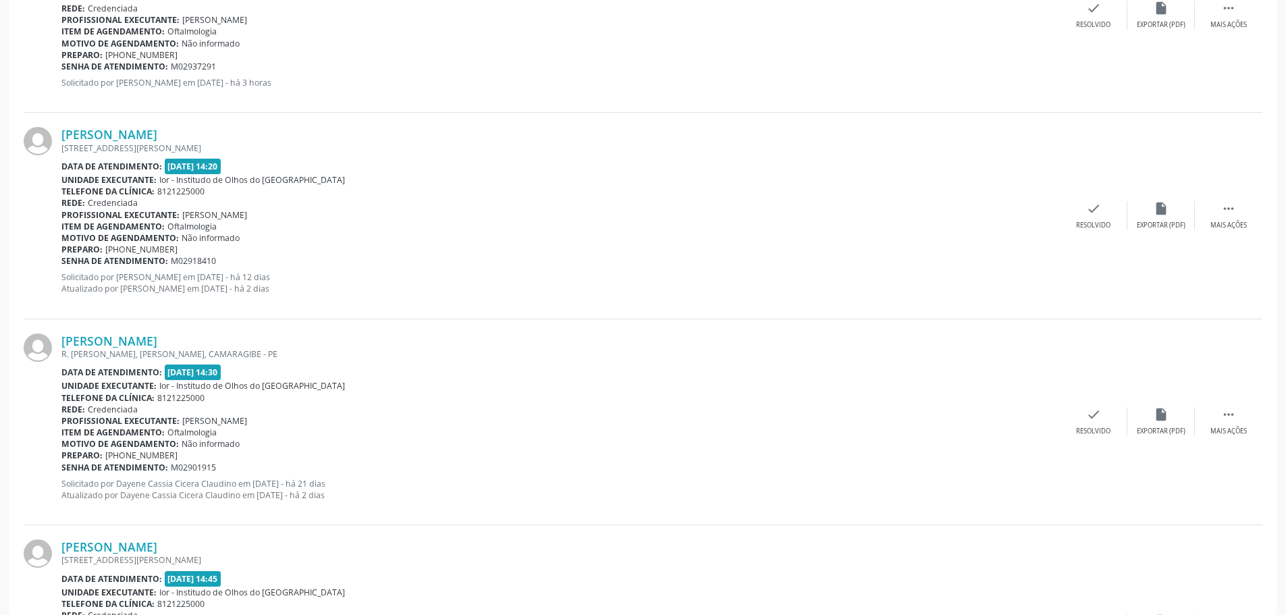
scroll to position [877, 0]
